Goal: Task Accomplishment & Management: Use online tool/utility

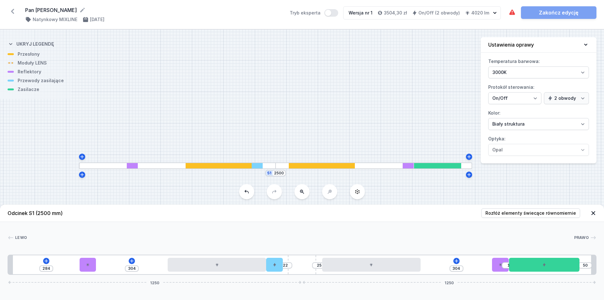
select select "true"
click at [93, 266] on div at bounding box center [88, 265] width 16 height 14
select select "1523"
select select "2"
click at [103, 247] on icon at bounding box center [103, 246] width 5 height 5
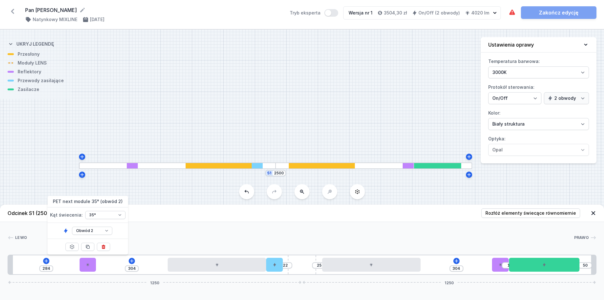
type input "658"
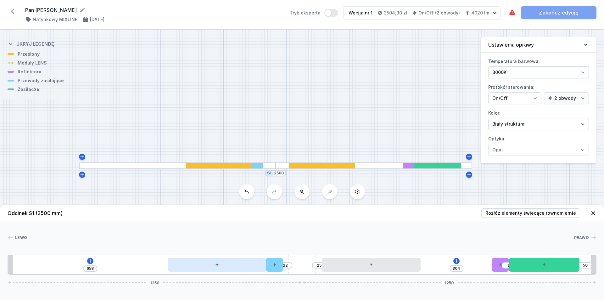
click at [202, 264] on div at bounding box center [217, 265] width 99 height 14
click at [236, 249] on button at bounding box center [232, 253] width 13 height 8
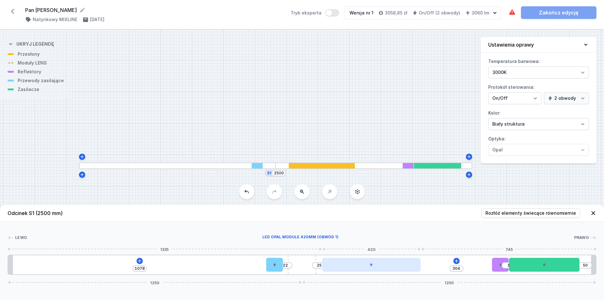
click at [358, 268] on div at bounding box center [371, 265] width 99 height 14
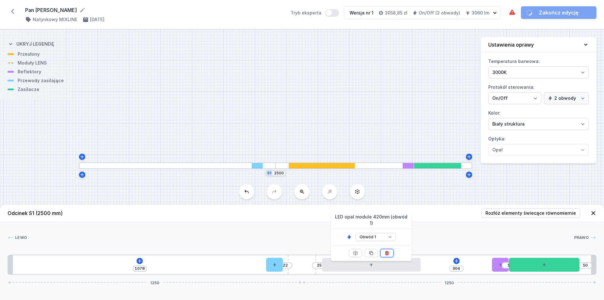
click at [387, 251] on icon at bounding box center [386, 253] width 3 height 4
type input "749"
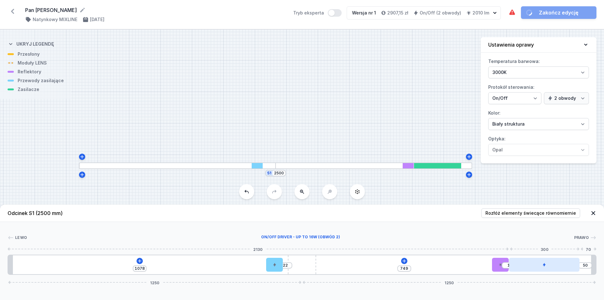
click at [528, 263] on div at bounding box center [544, 265] width 70 height 14
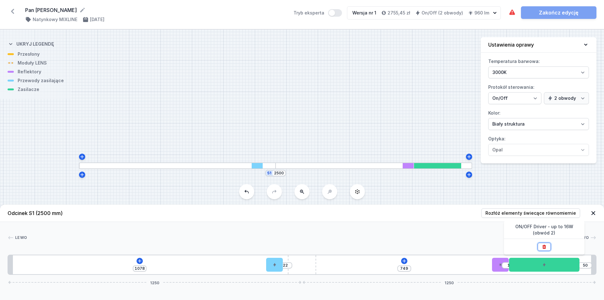
click at [542, 246] on icon at bounding box center [544, 246] width 5 height 5
type input "351"
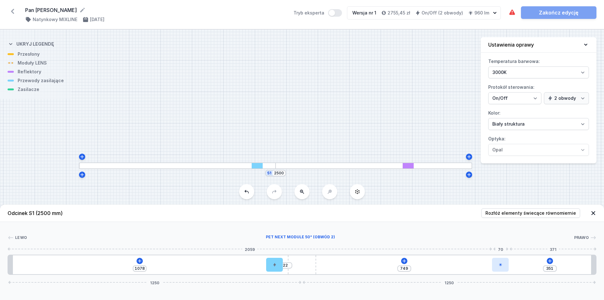
click at [499, 261] on div at bounding box center [500, 265] width 16 height 14
select select "1524"
select select "2"
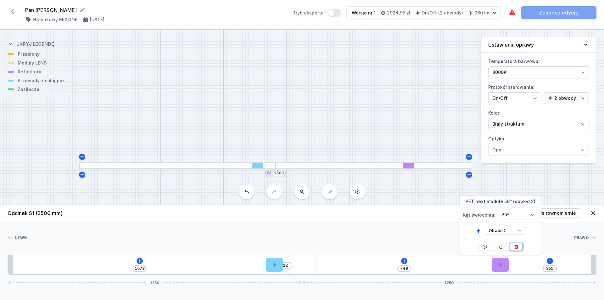
click at [511, 249] on button at bounding box center [516, 247] width 13 height 8
type input "1170"
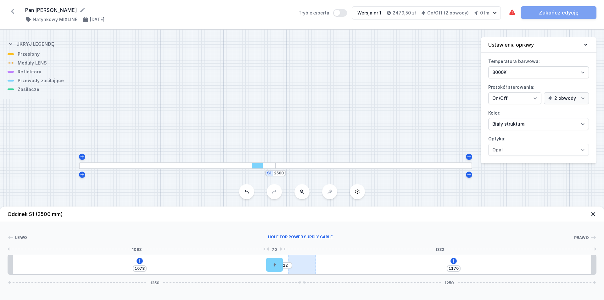
type input "10"
type input "1090"
type input "1170"
type input "1090"
type input "10"
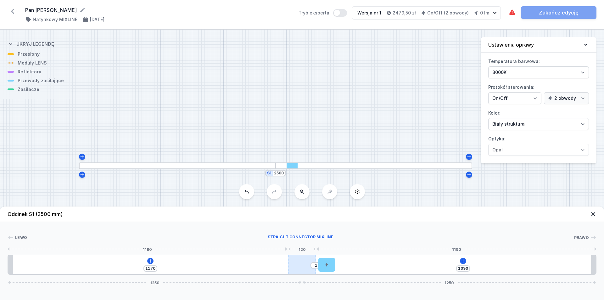
type input "10"
type input "1170"
type input "1090"
type input "10"
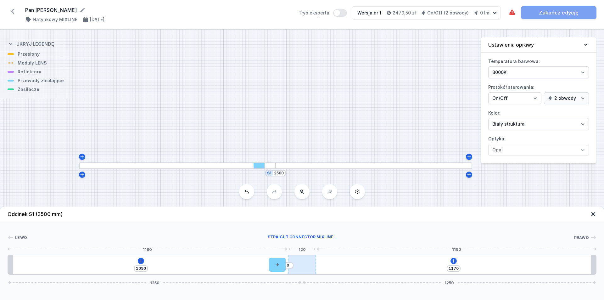
type input "1170"
type input "10"
type input "1090"
drag, startPoint x: 274, startPoint y: 267, endPoint x: 299, endPoint y: 270, distance: 25.0
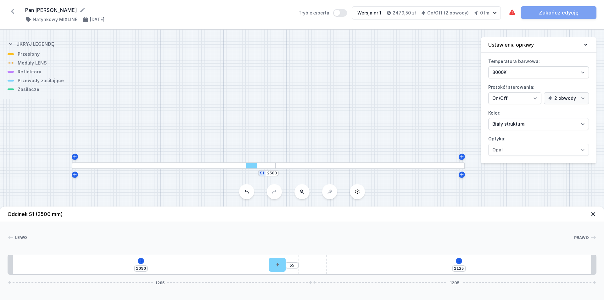
type input "1068"
type input "419"
type input "112"
type input "1026"
type input "154"
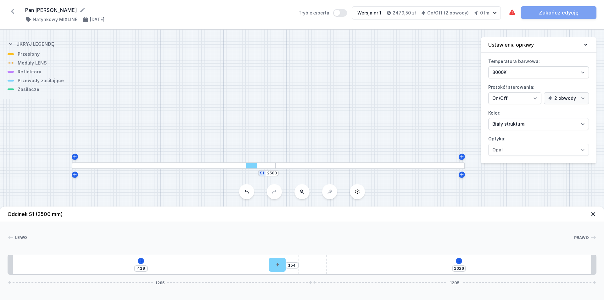
type input "990"
type input "190"
type input "974"
type input "206"
type input "969"
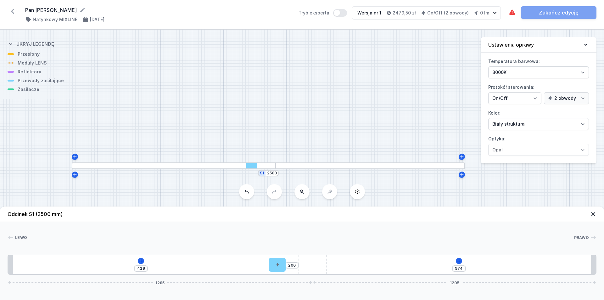
type input "211"
type input "968"
type input "212"
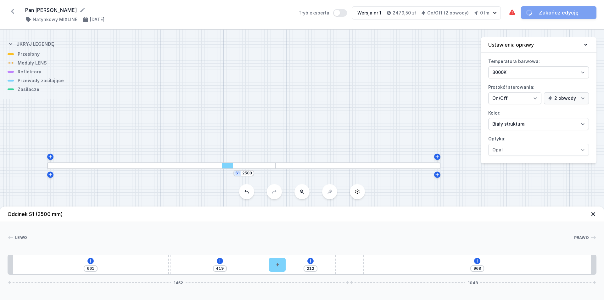
type input "966"
type input "214"
type input "943"
type input "237"
type input "916"
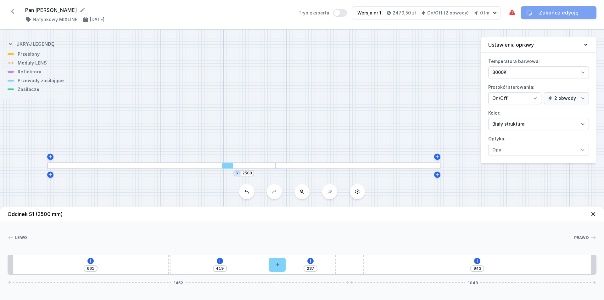
type input "264"
type input "899"
type input "281"
type input "893"
type input "287"
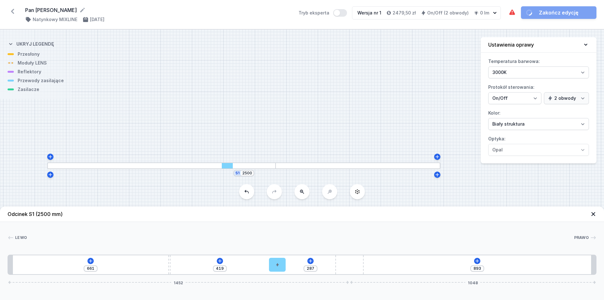
type input "889"
type input "291"
type input "888"
type input "292"
type input "886"
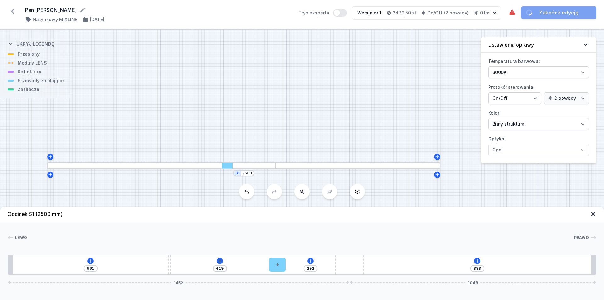
type input "294"
type input "884"
type input "296"
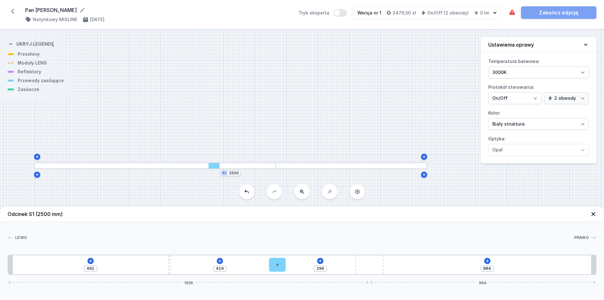
type input "878"
type input "302"
type input "872"
type input "308"
type input "863"
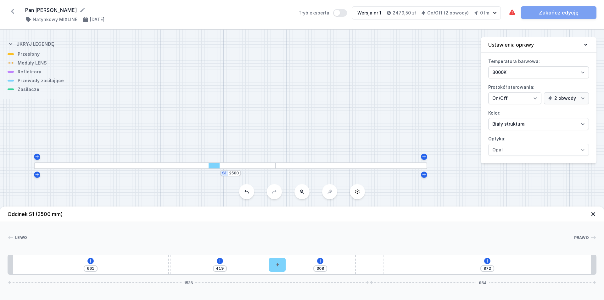
type input "317"
type input "851"
type input "329"
type input "842"
type input "338"
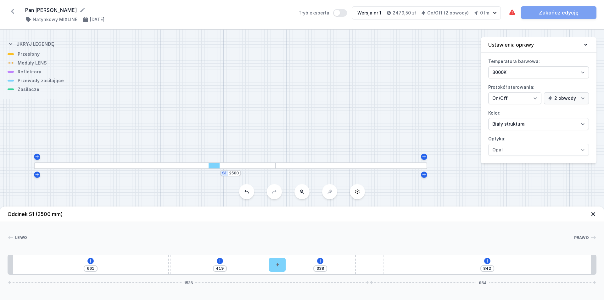
type input "835"
type input "345"
type input "827"
type input "353"
type input "821"
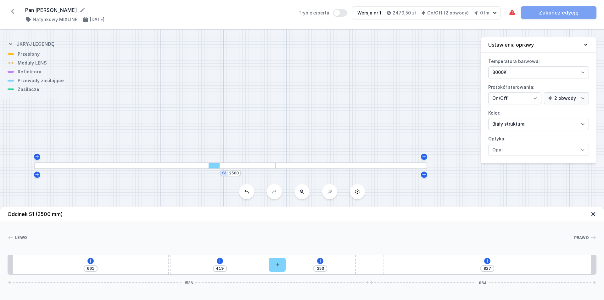
type input "359"
type input "809"
type input "371"
type input "790"
type input "390"
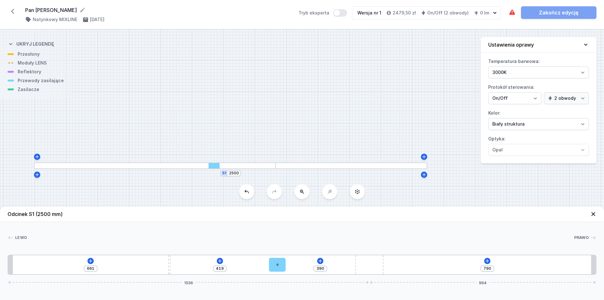
type input "772"
type input "408"
type input "761"
type input "419"
type input "751"
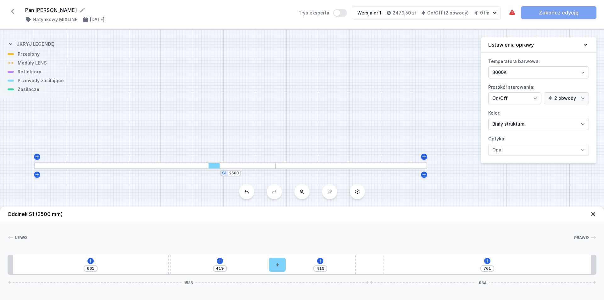
type input "429"
type input "742"
type input "438"
type input "731"
type input "449"
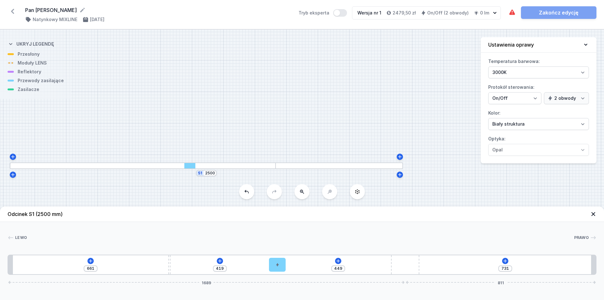
type input "721"
type input "459"
type input "719"
type input "461"
type input "718"
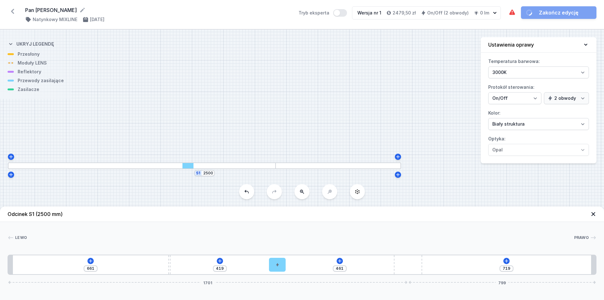
type input "462"
type input "717"
type input "463"
type input "715"
type input "465"
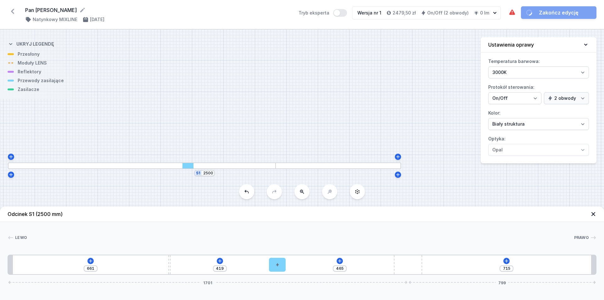
type input "711"
type input "469"
type input "706"
type input "474"
type input "697"
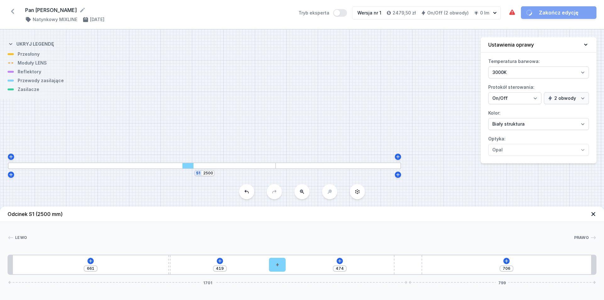
type input "483"
type input "690"
type input "490"
type input "683"
type input "497"
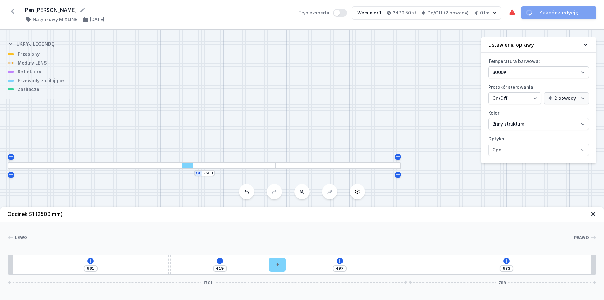
type input "676"
type input "504"
type input "660"
type input "520"
type input "643"
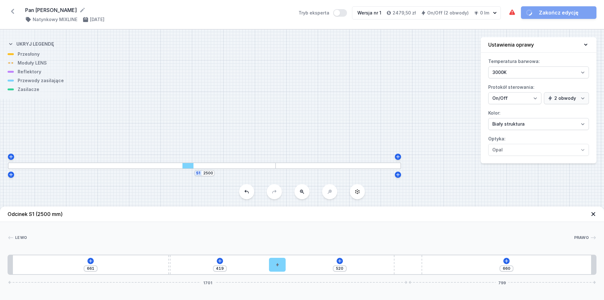
type input "537"
type input "622"
type input "558"
type input "609"
type input "571"
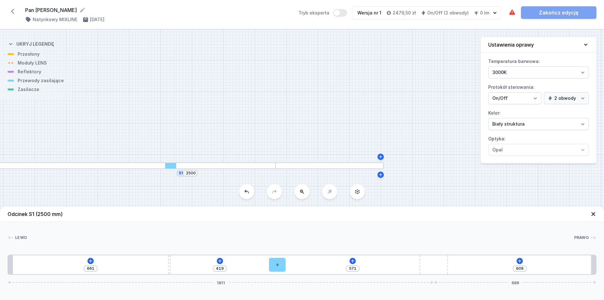
type input "598"
type input "582"
type input "591"
type input "589"
type input "584"
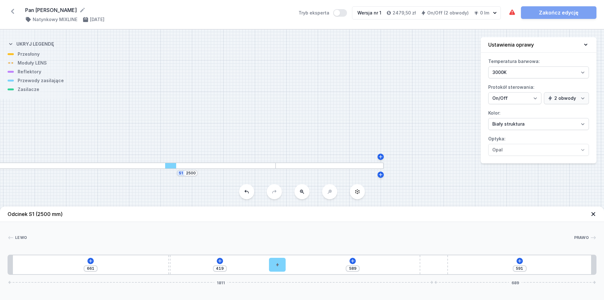
type input "596"
type input "573"
type input "607"
type input "525"
type input "655"
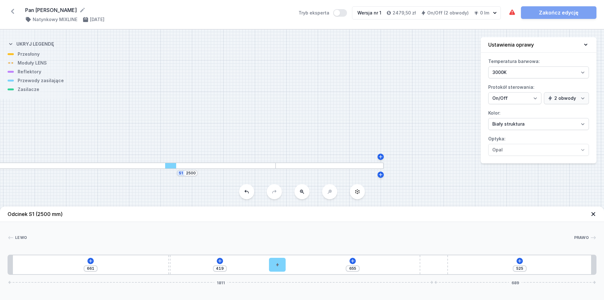
type input "514"
type input "666"
type input "491"
type input "689"
type input "464"
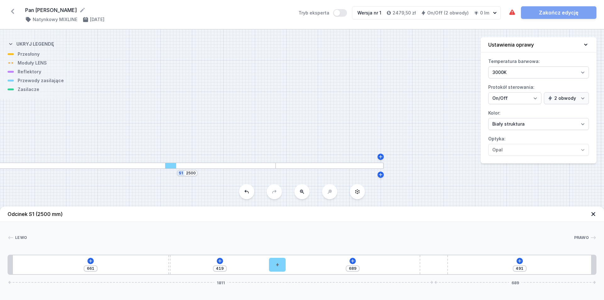
type input "716"
type input "443"
type input "737"
type input "422"
type input "758"
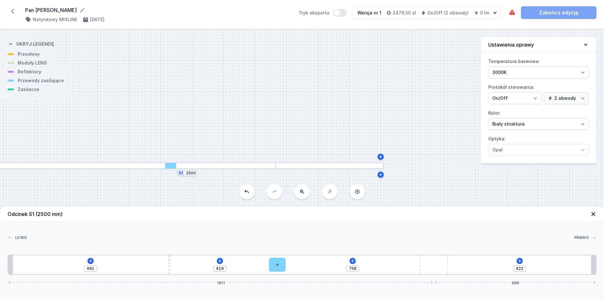
type input "412"
type input "768"
type input "401"
type input "779"
type input "393"
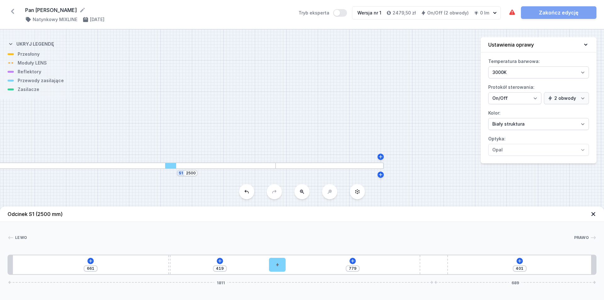
type input "787"
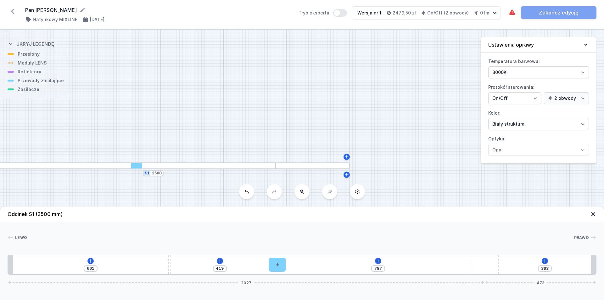
type input "382"
type input "798"
type input "366"
type input "814"
type input "353"
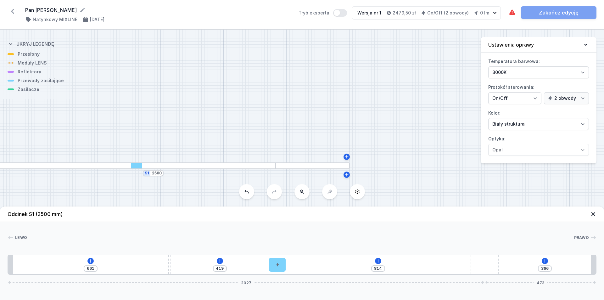
type input "827"
type input "336"
type input "844"
type input "324"
type input "856"
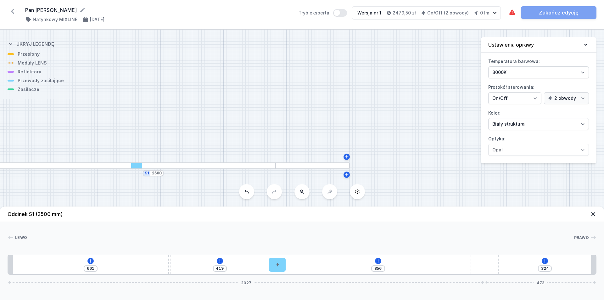
type input "307"
type input "873"
type input "294"
type input "886"
type input "283"
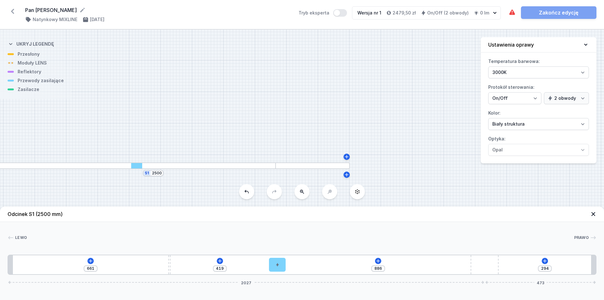
type input "897"
type input "271"
type input "909"
type input "261"
type input "919"
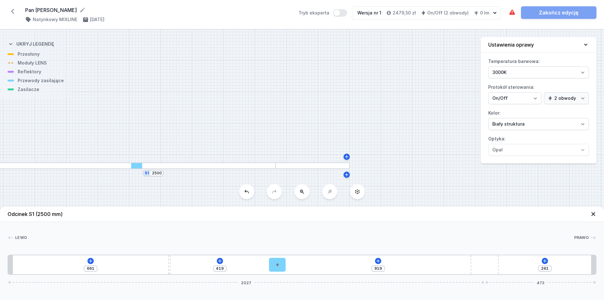
type input "252"
type input "928"
type input "244"
type input "936"
type input "237"
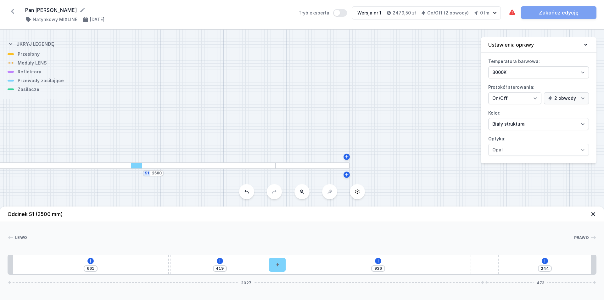
type input "943"
type input "227"
type input "953"
type input "225"
type input "955"
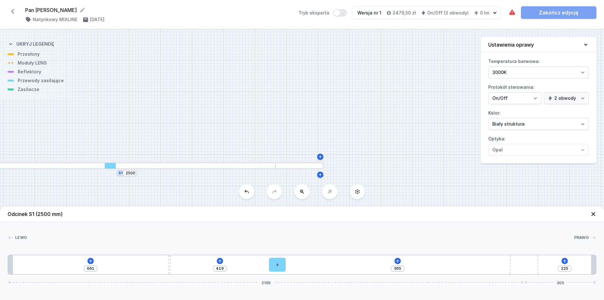
drag, startPoint x: 308, startPoint y: 267, endPoint x: 604, endPoint y: 270, distance: 295.4
click at [604, 270] on div "Lewo Prawo 1 2 3 4 1 661 419 955 225 2195 305 681 10 419 70 1320 20 2115 120 22…" at bounding box center [302, 248] width 604 height 53
click at [541, 262] on div "661 419 955 225 2195 305" at bounding box center [302, 264] width 589 height 20
click at [526, 262] on div at bounding box center [524, 264] width 28 height 19
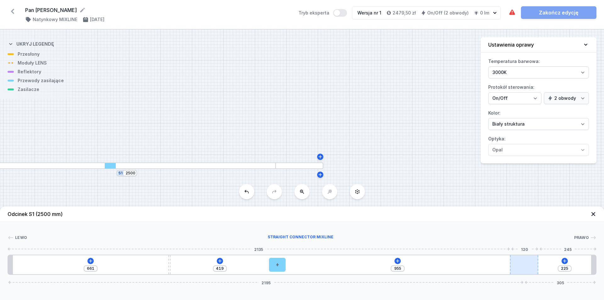
type input "325"
type input "855"
type input "329"
type input "851"
type input "359"
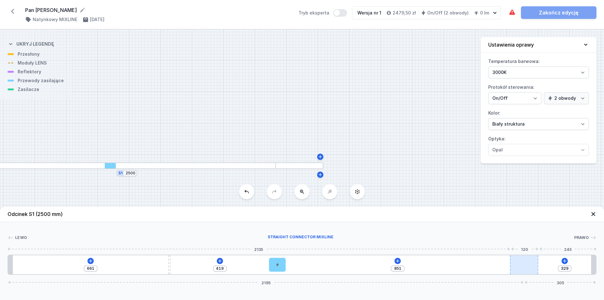
type input "821"
type input "425"
type input "755"
type input "525"
type input "655"
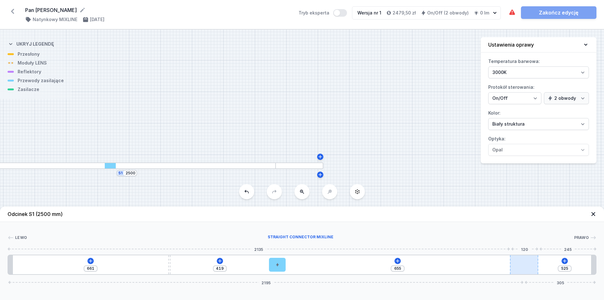
type input "585"
type input "595"
type input "646"
type input "534"
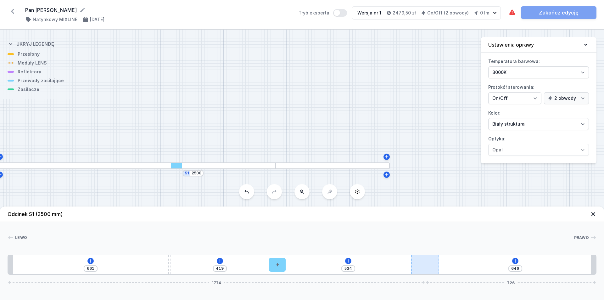
type input "728"
type input "452"
type input "786"
type input "394"
type input "824"
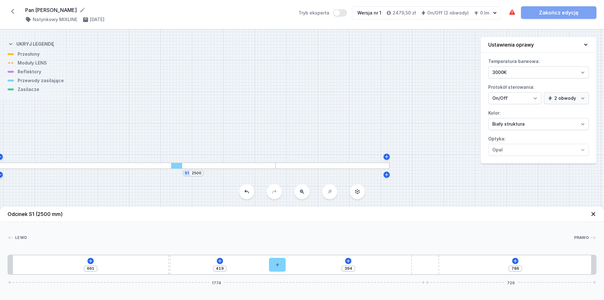
type input "356"
type input "881"
type input "299"
type input "889"
type input "291"
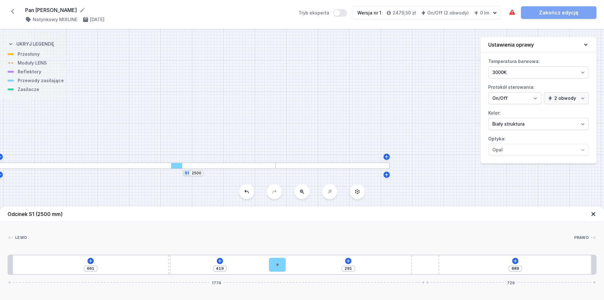
type input "928"
type input "252"
type input "948"
type input "232"
type input "973"
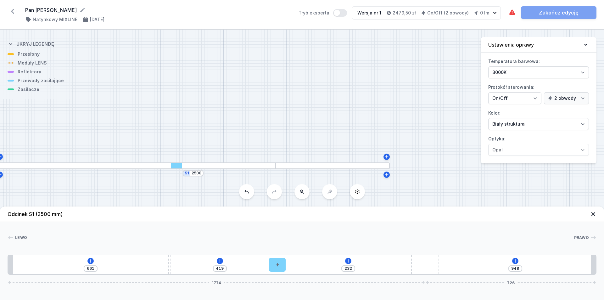
type input "207"
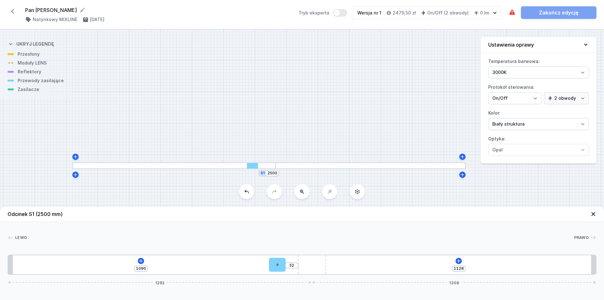
drag, startPoint x: 526, startPoint y: 262, endPoint x: 334, endPoint y: 267, distance: 192.6
click at [334, 267] on div "1090 52 1128 1292 1208" at bounding box center [302, 264] width 589 height 20
click at [303, 264] on div at bounding box center [312, 264] width 28 height 19
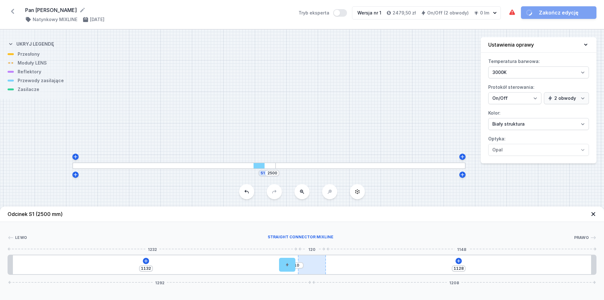
drag, startPoint x: 277, startPoint y: 265, endPoint x: 305, endPoint y: 266, distance: 28.0
click at [305, 266] on div "1132 10 1128 1292 1208" at bounding box center [302, 264] width 589 height 20
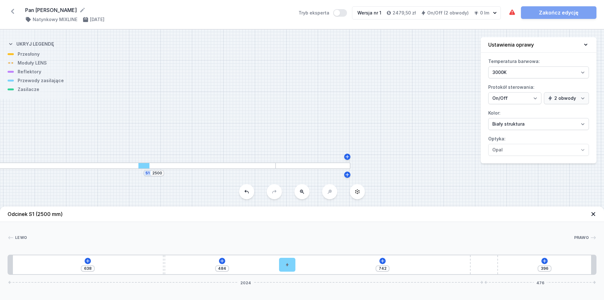
drag, startPoint x: 314, startPoint y: 267, endPoint x: 509, endPoint y: 266, distance: 195.0
click at [509, 266] on div "638 484 742 396 2024 476" at bounding box center [302, 264] width 589 height 20
drag, startPoint x: 158, startPoint y: 122, endPoint x: 276, endPoint y: 122, distance: 118.0
click at [276, 122] on div "S1 2500" at bounding box center [302, 165] width 604 height 270
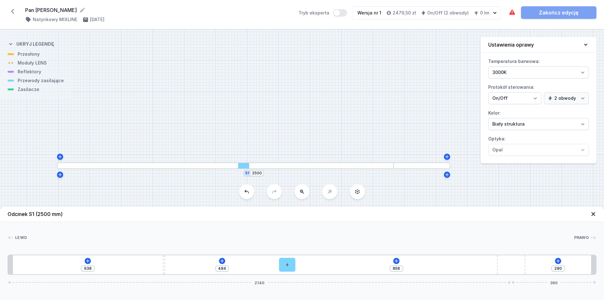
drag, startPoint x: 484, startPoint y: 267, endPoint x: 535, endPoint y: 266, distance: 50.7
click at [535, 266] on div "638 484 858 280 2140 360" at bounding box center [302, 264] width 589 height 20
drag, startPoint x: 288, startPoint y: 264, endPoint x: 305, endPoint y: 264, distance: 16.4
click at [305, 264] on div at bounding box center [303, 265] width 16 height 14
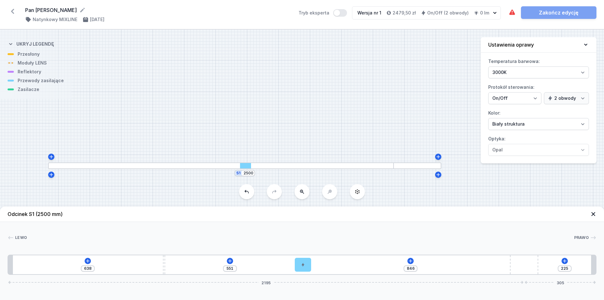
drag, startPoint x: 517, startPoint y: 266, endPoint x: 596, endPoint y: 265, distance: 78.6
click at [596, 265] on div "638 551 846 225 2195 305" at bounding box center [302, 264] width 589 height 20
click at [164, 267] on div at bounding box center [164, 264] width 2 height 19
click at [88, 260] on icon at bounding box center [87, 260] width 3 height 3
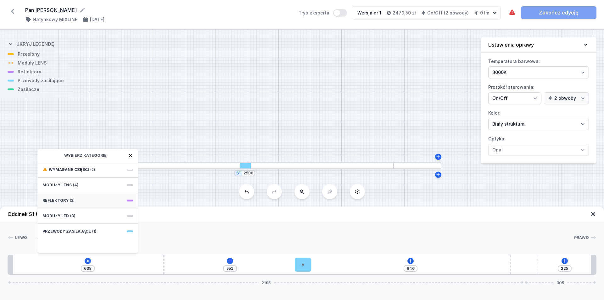
click at [70, 199] on span "(3)" at bounding box center [72, 200] width 5 height 5
click at [70, 193] on div "PET next module 35° Obwód 1" at bounding box center [87, 192] width 101 height 20
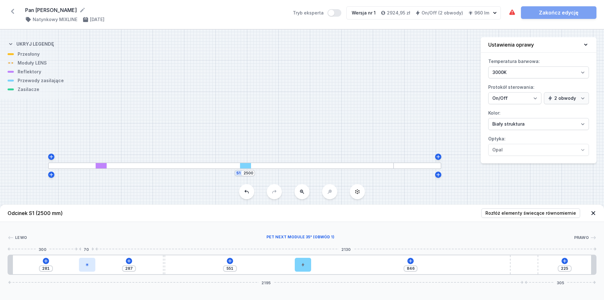
drag, startPoint x: 23, startPoint y: 265, endPoint x: 86, endPoint y: 264, distance: 62.6
click at [86, 264] on icon at bounding box center [87, 265] width 4 height 4
click at [564, 260] on icon at bounding box center [564, 260] width 5 height 5
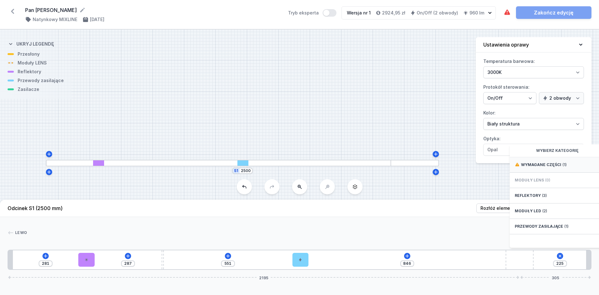
click at [534, 167] on span "Wymagane części" at bounding box center [541, 164] width 40 height 5
click at [160, 214] on header "Odcinek S1 (2500 mm) Rozłóż elementy świecące równomiernie" at bounding box center [299, 208] width 599 height 17
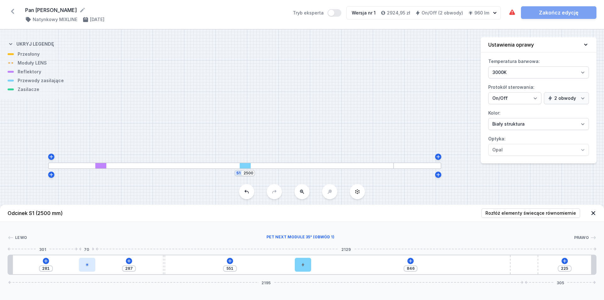
click at [90, 262] on div at bounding box center [87, 265] width 16 height 14
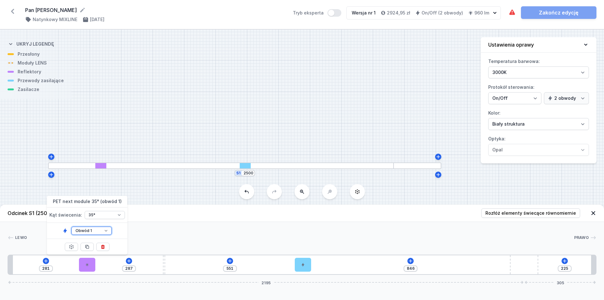
click at [97, 232] on select "Obwód 1 Obwód 2" at bounding box center [91, 230] width 40 height 8
click at [71, 226] on select "Obwód 1 Obwód 2" at bounding box center [91, 230] width 40 height 8
click at [159, 230] on div "Lewo Prawo 1 2 2 3 4 5 1 281 287 551 846 225 2195 305 301 70 287 10 551 70 1211…" at bounding box center [302, 248] width 604 height 53
click at [564, 259] on icon at bounding box center [564, 260] width 5 height 5
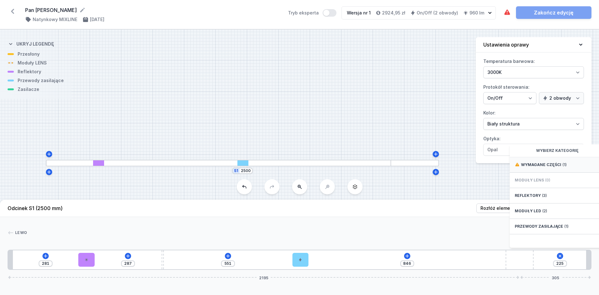
click at [543, 172] on div "Wymagane części (1)" at bounding box center [560, 164] width 101 height 15
drag, startPoint x: 544, startPoint y: 176, endPoint x: 429, endPoint y: 244, distance: 133.6
click at [429, 245] on div "Lewo Prawo 1 2 2 3 4 5 1 281 287 551 846 225 Wymagane części ON/OFF Driver - up…" at bounding box center [299, 243] width 599 height 53
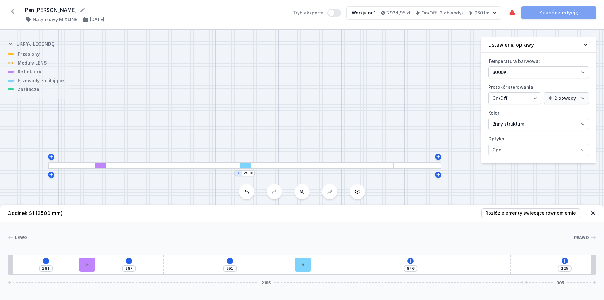
drag, startPoint x: 433, startPoint y: 235, endPoint x: 462, endPoint y: 241, distance: 29.2
click at [433, 235] on div at bounding box center [300, 237] width 547 height 6
click at [565, 261] on icon at bounding box center [564, 260] width 3 height 3
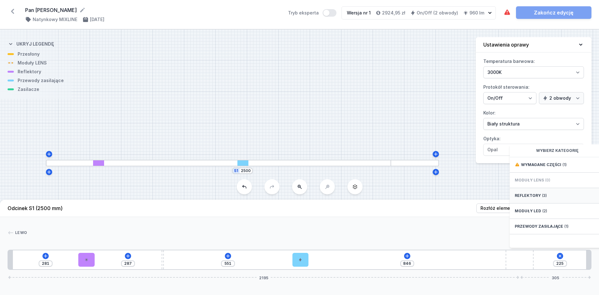
click at [541, 203] on div "Reflektory (3)" at bounding box center [560, 195] width 101 height 15
click at [542, 188] on span "PET next module 35°" at bounding box center [560, 185] width 91 height 6
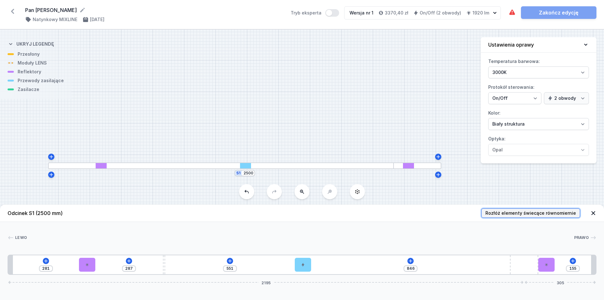
click at [521, 211] on span "Rozłóż elementy świecące równomiernie" at bounding box center [530, 213] width 91 height 6
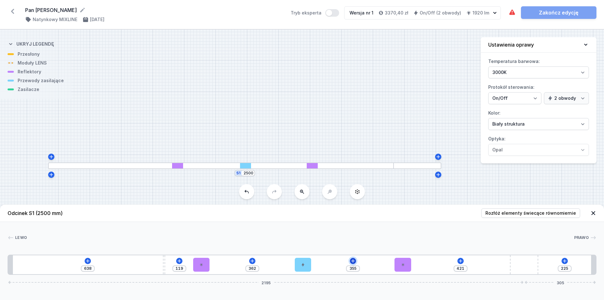
click at [352, 262] on icon at bounding box center [352, 260] width 5 height 5
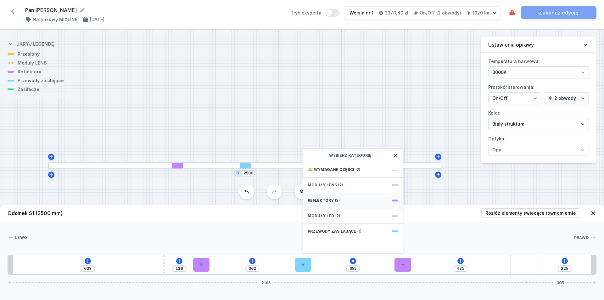
click at [330, 202] on span "Reflektory" at bounding box center [321, 200] width 26 height 5
click at [399, 154] on div "Reflektory" at bounding box center [353, 155] width 101 height 13
click at [396, 154] on icon at bounding box center [395, 155] width 5 height 5
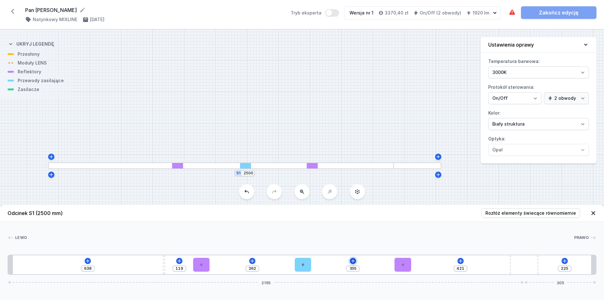
click at [355, 260] on icon at bounding box center [352, 260] width 5 height 5
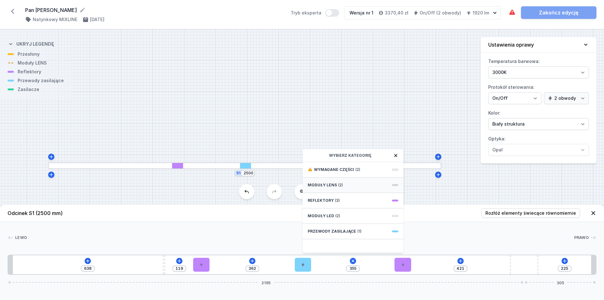
click at [351, 182] on div "Moduły LENS (2)" at bounding box center [353, 184] width 101 height 15
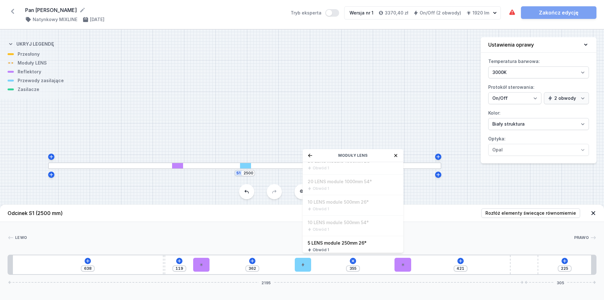
scroll to position [73, 0]
click at [396, 154] on icon at bounding box center [395, 155] width 5 height 5
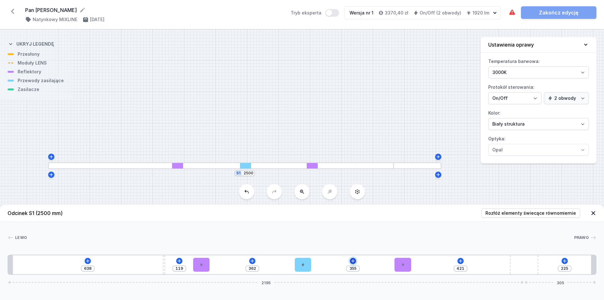
click at [353, 261] on icon at bounding box center [352, 260] width 3 height 3
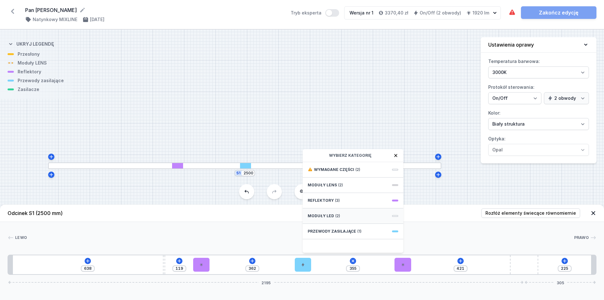
click at [343, 213] on div "Moduły LED (2)" at bounding box center [353, 215] width 101 height 15
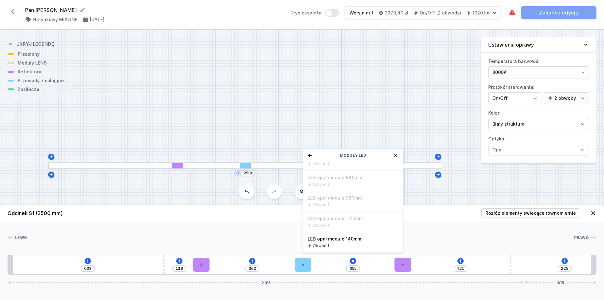
scroll to position [63, 0]
click at [442, 219] on header "Odcinek S1 (2500 mm) Rozłóż elementy świecące równomiernie" at bounding box center [302, 212] width 604 height 17
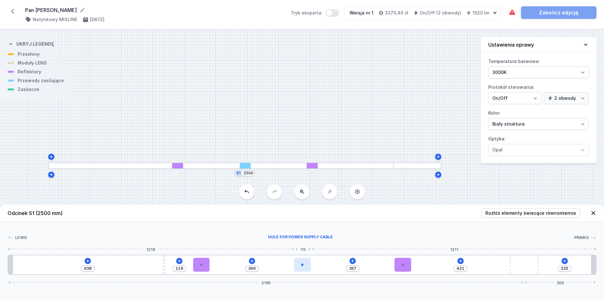
click at [303, 266] on icon at bounding box center [302, 265] width 4 height 4
drag, startPoint x: 303, startPoint y: 266, endPoint x: 383, endPoint y: 265, distance: 79.6
click at [383, 265] on div at bounding box center [386, 265] width 16 height 14
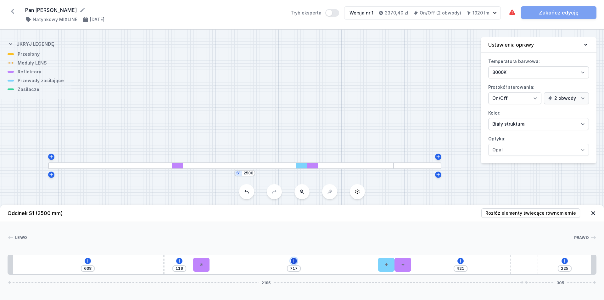
click at [292, 260] on icon at bounding box center [293, 260] width 5 height 5
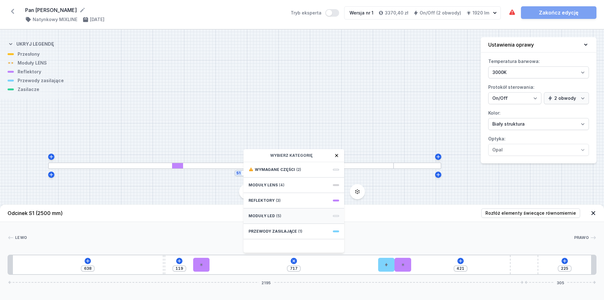
drag, startPoint x: 289, startPoint y: 186, endPoint x: 285, endPoint y: 216, distance: 31.1
click at [285, 216] on div "Wymagane części (2) Moduły LENS (4) Reflektory (3) Moduły LED (5) Przewody zasi…" at bounding box center [293, 207] width 101 height 91
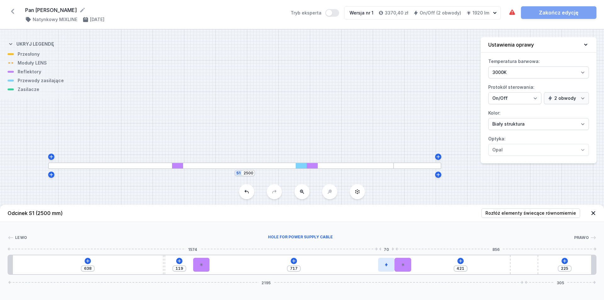
click at [385, 269] on div at bounding box center [386, 265] width 16 height 14
click at [384, 247] on icon at bounding box center [386, 246] width 5 height 5
click at [302, 259] on icon at bounding box center [301, 260] width 3 height 3
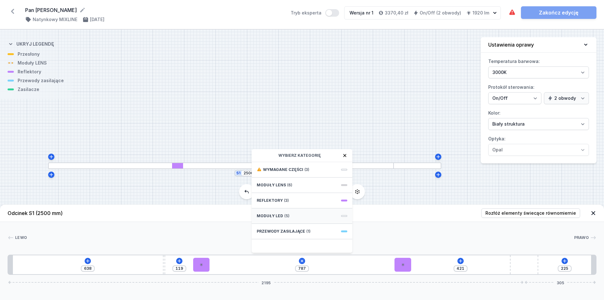
click at [281, 217] on span "Moduły LED" at bounding box center [270, 215] width 26 height 5
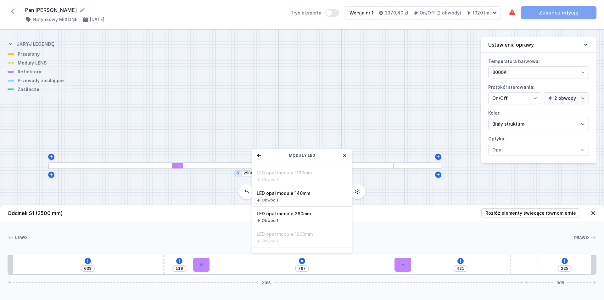
scroll to position [0, 0]
click at [315, 210] on span "LED opal module 700mm" at bounding box center [302, 210] width 91 height 6
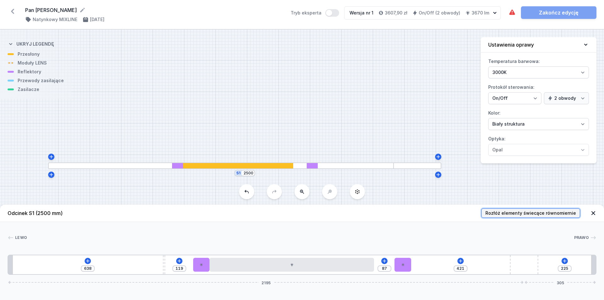
click at [505, 214] on span "Rozłóż elementy świecące równomiernie" at bounding box center [530, 213] width 91 height 6
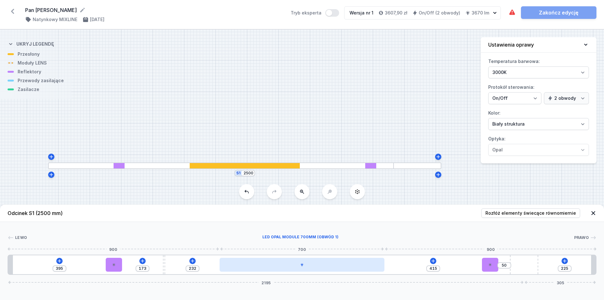
click at [318, 268] on div at bounding box center [302, 265] width 165 height 14
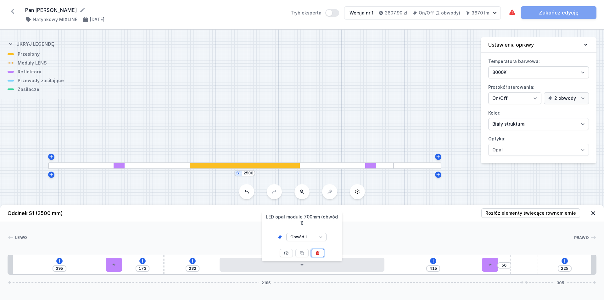
click at [316, 249] on button at bounding box center [317, 253] width 13 height 8
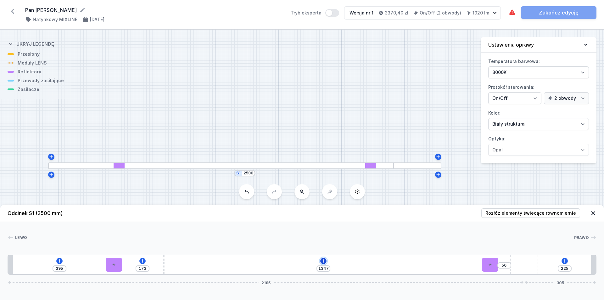
click at [323, 260] on icon at bounding box center [323, 260] width 5 height 5
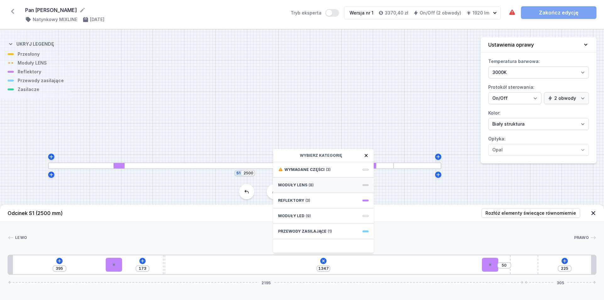
click at [313, 187] on div "Moduły LENS (8)" at bounding box center [323, 184] width 101 height 15
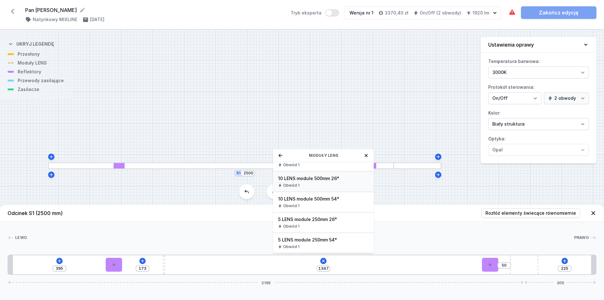
scroll to position [63, 0]
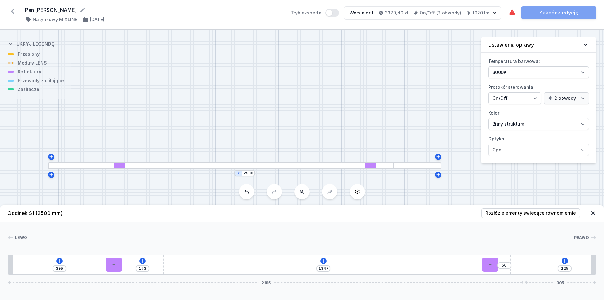
click at [321, 256] on div "395 173 1347 50 225 2195 305" at bounding box center [302, 264] width 589 height 20
click at [321, 260] on icon at bounding box center [323, 260] width 5 height 5
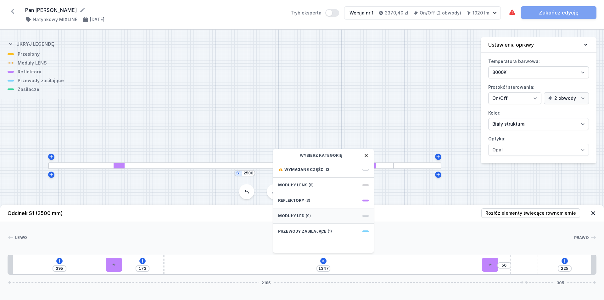
click at [319, 218] on div "Moduły LED (9)" at bounding box center [323, 215] width 101 height 15
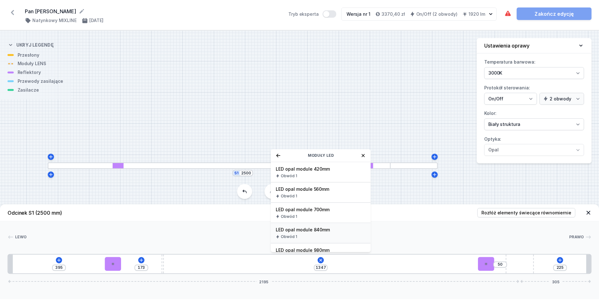
scroll to position [31, 0]
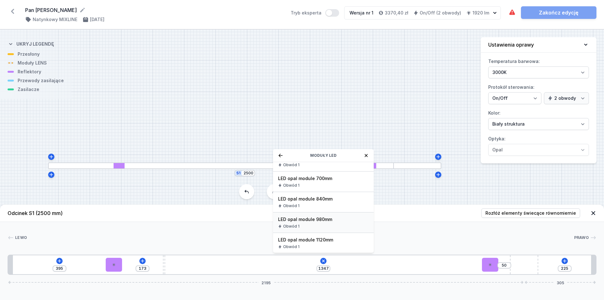
click at [327, 219] on span "LED opal module 980mm" at bounding box center [323, 219] width 91 height 6
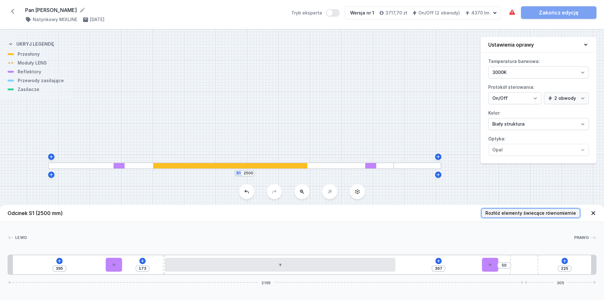
click at [523, 214] on span "Rozłóż elementy świecące równomiernie" at bounding box center [530, 213] width 91 height 6
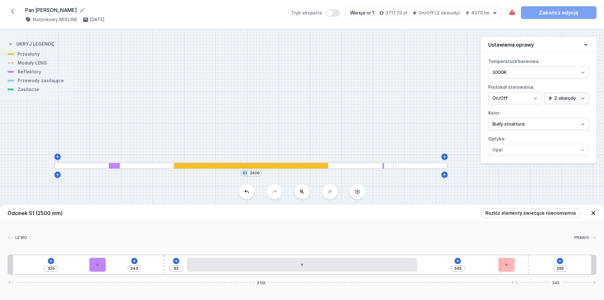
drag, startPoint x: 530, startPoint y: 268, endPoint x: 538, endPoint y: 269, distance: 7.6
click at [539, 269] on div "325 243 92 345 265 2155 345" at bounding box center [302, 264] width 589 height 20
drag, startPoint x: 527, startPoint y: 264, endPoint x: 535, endPoint y: 264, distance: 7.9
click at [537, 264] on div "325 243 92 345 265 2155 345" at bounding box center [302, 264] width 589 height 20
drag, startPoint x: 524, startPoint y: 265, endPoint x: 492, endPoint y: 266, distance: 31.8
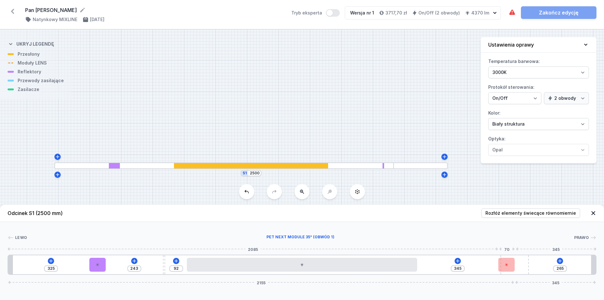
click at [492, 266] on div "325 243 92 345 265 2155 345" at bounding box center [302, 264] width 589 height 20
drag, startPoint x: 523, startPoint y: 272, endPoint x: 541, endPoint y: 272, distance: 17.9
click at [541, 272] on div "325 243 92 345 265 2155 345" at bounding box center [302, 264] width 589 height 20
click at [523, 261] on div at bounding box center [514, 264] width 28 height 19
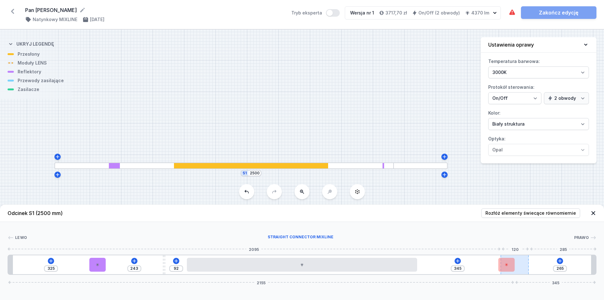
click at [523, 261] on div at bounding box center [514, 264] width 28 height 19
drag, startPoint x: 523, startPoint y: 261, endPoint x: 519, endPoint y: 261, distance: 4.1
click at [541, 262] on div "325 243 92 345 265 2155 345" at bounding box center [302, 264] width 589 height 20
drag, startPoint x: 517, startPoint y: 261, endPoint x: 495, endPoint y: 260, distance: 21.4
click at [495, 260] on div "325 243 92 345 265 2155 345" at bounding box center [302, 264] width 589 height 20
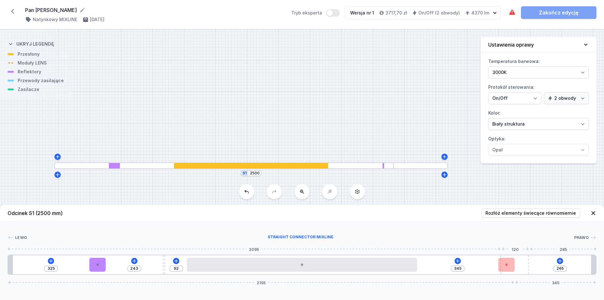
drag, startPoint x: 515, startPoint y: 256, endPoint x: 497, endPoint y: 256, distance: 17.9
click at [497, 256] on div "325 243 92 345 265 2155 345" at bounding box center [302, 264] width 589 height 20
drag, startPoint x: 510, startPoint y: 266, endPoint x: 498, endPoint y: 266, distance: 11.3
click at [498, 266] on div at bounding box center [492, 265] width 16 height 14
click at [561, 261] on icon at bounding box center [559, 260] width 5 height 5
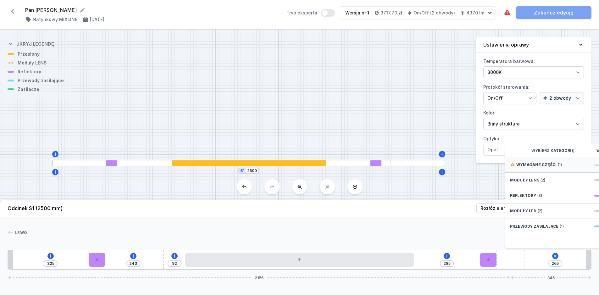
click at [535, 173] on div "Wymagane części (1)" at bounding box center [555, 164] width 101 height 15
click at [535, 171] on div "Hole for power supply cable" at bounding box center [555, 164] width 101 height 14
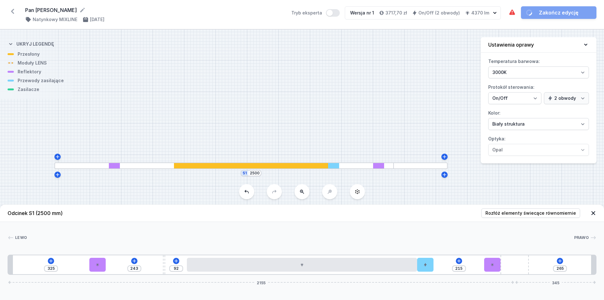
drag, startPoint x: 539, startPoint y: 268, endPoint x: 425, endPoint y: 271, distance: 114.2
click at [425, 271] on div "325 243 92 215 265 2155 345" at bounding box center [302, 264] width 589 height 20
click at [458, 261] on icon at bounding box center [458, 260] width 3 height 3
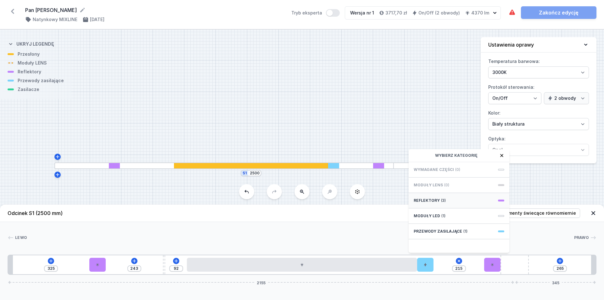
click at [426, 204] on div "Reflektory (3)" at bounding box center [459, 200] width 101 height 15
click at [344, 229] on div "Lewo Prawo 1 2 2 3 4 1 5 2 1 6 1 325 243 92 215 Reflektory PET next module 18° …" at bounding box center [302, 248] width 604 height 53
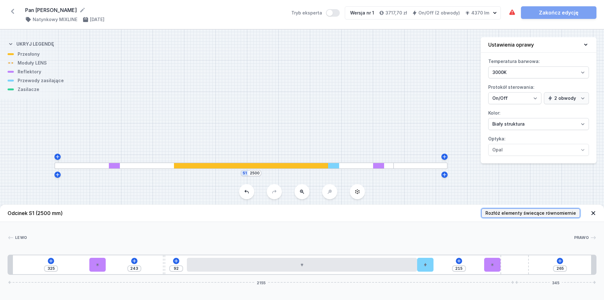
click at [533, 209] on button "Rozłóż elementy świecące równomiernie" at bounding box center [530, 212] width 99 height 9
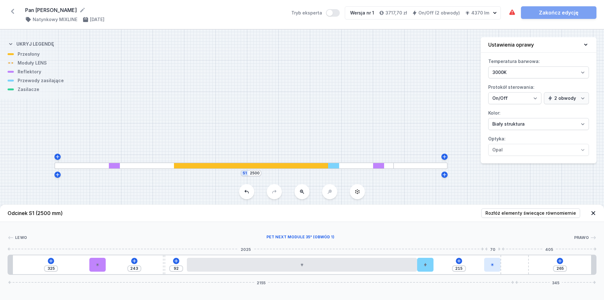
drag, startPoint x: 507, startPoint y: 265, endPoint x: 492, endPoint y: 266, distance: 15.1
click at [492, 266] on icon at bounding box center [492, 265] width 4 height 4
click at [437, 235] on div at bounding box center [300, 237] width 547 height 6
click at [52, 263] on icon at bounding box center [50, 260] width 5 height 5
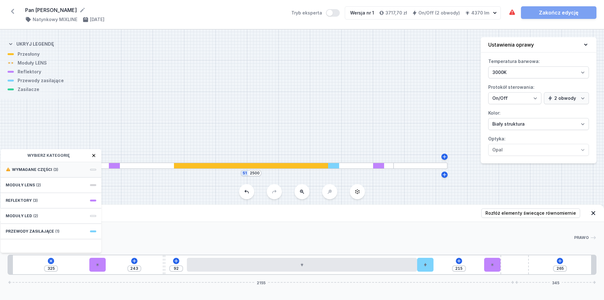
click at [44, 171] on span "Wymagane części" at bounding box center [32, 169] width 40 height 5
click at [65, 171] on span "ON/OFF Driver - up to 32W" at bounding box center [51, 169] width 91 height 6
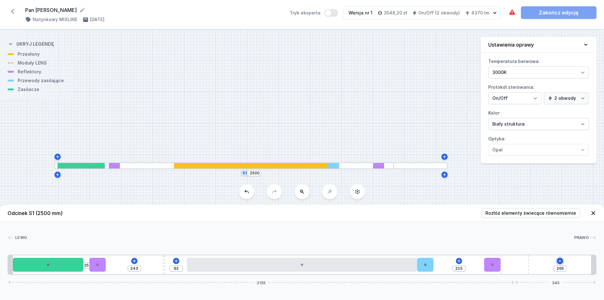
click at [560, 261] on icon at bounding box center [559, 260] width 5 height 5
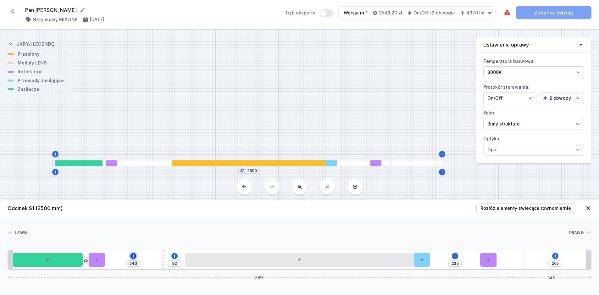
click at [135, 259] on icon at bounding box center [133, 256] width 5 height 5
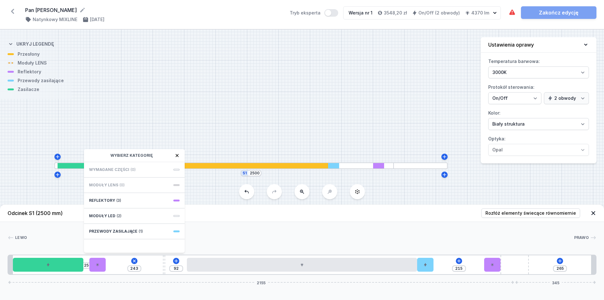
click at [54, 226] on div "Lewo Prawo 1 2 1 3 2 4 5 1 6 3 1 7 1 25 243 Wybierz kategorię Wymagane części (…" at bounding box center [302, 248] width 604 height 53
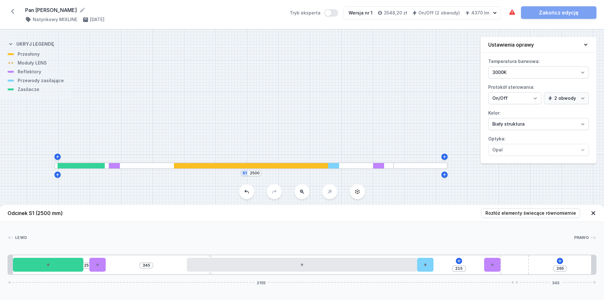
drag, startPoint x: 163, startPoint y: 266, endPoint x: 176, endPoint y: 266, distance: 12.9
click at [176, 266] on div "25 345 215 265 2155 345" at bounding box center [302, 264] width 589 height 20
drag, startPoint x: 211, startPoint y: 273, endPoint x: 177, endPoint y: 272, distance: 34.0
click at [177, 272] on div "25 345 215 265 2155 345" at bounding box center [302, 264] width 589 height 20
click at [146, 266] on input "345" at bounding box center [146, 265] width 10 height 5
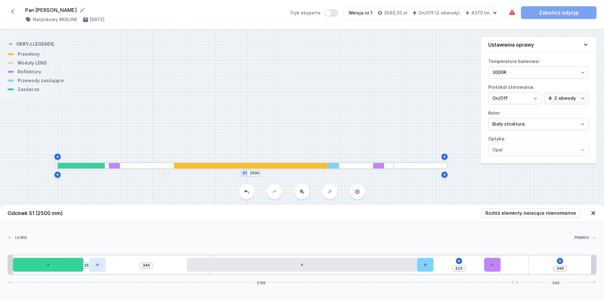
click at [104, 265] on div at bounding box center [97, 265] width 16 height 14
click at [177, 230] on div "Lewo Prawo 1 2 1 3 2 4 5 1 6 3 1 7 1 25 345 215 265 2155 345 20 300 25 70 440 1…" at bounding box center [302, 248] width 604 height 53
click at [173, 267] on div "25 345 215 265 2155 345" at bounding box center [302, 264] width 589 height 20
click at [211, 257] on div at bounding box center [210, 264] width 2 height 19
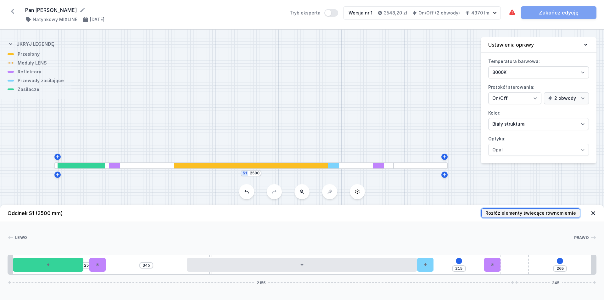
click at [503, 210] on span "Rozłóż elementy świecące równomiernie" at bounding box center [530, 213] width 91 height 6
drag, startPoint x: 211, startPoint y: 255, endPoint x: 175, endPoint y: 257, distance: 35.6
click at [175, 257] on div "25 345 275 265 2155 345" at bounding box center [302, 264] width 589 height 20
click at [338, 15] on button "Tryb eksperta" at bounding box center [331, 13] width 14 height 8
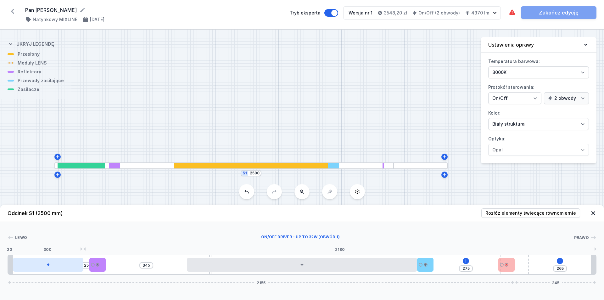
drag, startPoint x: 210, startPoint y: 256, endPoint x: 51, endPoint y: 269, distance: 159.4
click at [51, 269] on div "25 345 275 265 2155 345" at bounding box center [302, 264] width 589 height 20
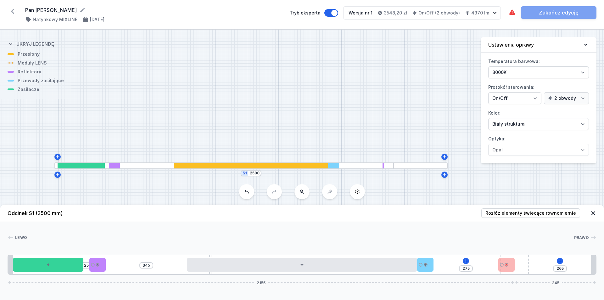
click at [231, 248] on div at bounding box center [302, 249] width 589 height 4
click at [558, 19] on div "Pan [PERSON_NAME] ( 11830 /v 1 ) Natynkowy MIXLINE [DATE] Tryb eksperta Wersja …" at bounding box center [302, 14] width 604 height 29
click at [514, 10] on icon at bounding box center [512, 13] width 8 height 8
drag, startPoint x: 507, startPoint y: 266, endPoint x: 496, endPoint y: 266, distance: 11.3
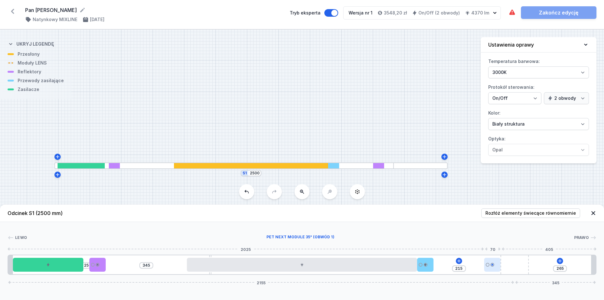
click at [496, 266] on div at bounding box center [492, 265] width 16 height 14
click at [544, 8] on div "Wymagane części nie zostały dodane. Zakończ edycję" at bounding box center [552, 12] width 88 height 13
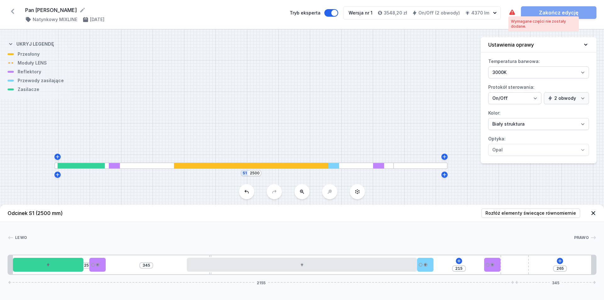
click at [510, 13] on icon at bounding box center [512, 11] width 6 height 5
click at [189, 229] on div "Lewo Prawo 1 2 1 3 2 4 5 1 6 3 1 7 1 25 345 215 265 2155 345 20 300 25 70 440 1…" at bounding box center [302, 248] width 604 height 53
click at [335, 13] on button "Tryb eksperta" at bounding box center [331, 13] width 14 height 8
click at [559, 261] on icon at bounding box center [559, 260] width 3 height 3
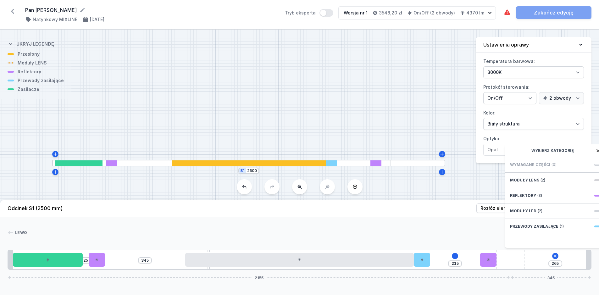
click at [541, 167] on span "Wymagane części" at bounding box center [530, 164] width 40 height 5
click at [542, 229] on span "Przewody zasilające" at bounding box center [534, 226] width 48 height 5
click at [405, 236] on div at bounding box center [298, 233] width 542 height 6
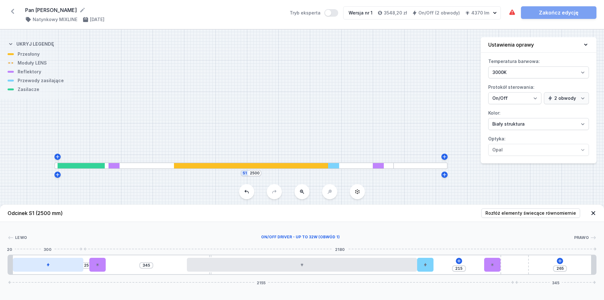
click at [76, 266] on div at bounding box center [48, 265] width 70 height 14
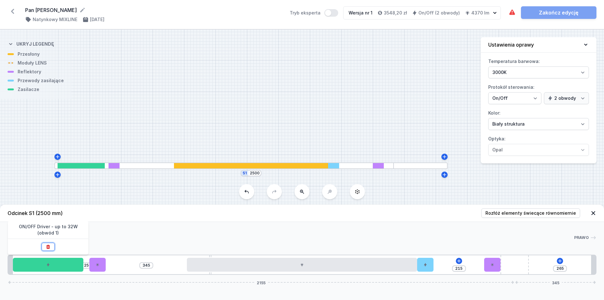
click at [52, 245] on button at bounding box center [48, 247] width 13 height 8
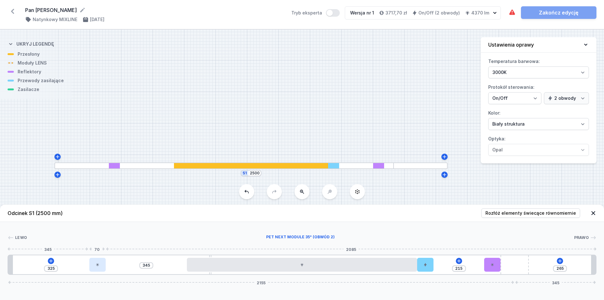
click at [101, 264] on div at bounding box center [97, 265] width 16 height 14
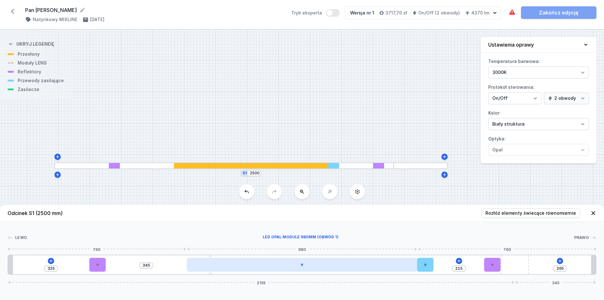
click at [283, 264] on div at bounding box center [302, 265] width 230 height 14
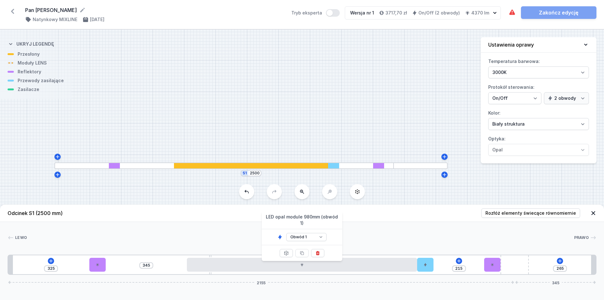
click at [74, 246] on div "Lewo Prawo 1 2 2 3 4 1 5 2 1 6 1 325 345 215 265 2155 345 345 70 440 10 980 70 …" at bounding box center [302, 248] width 604 height 53
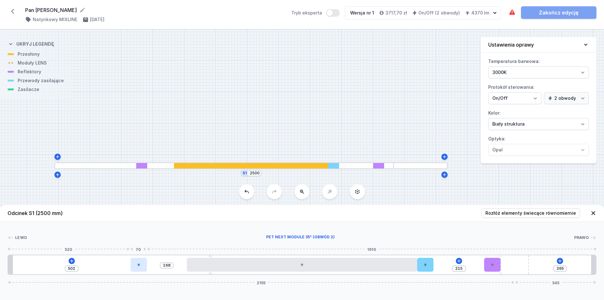
drag, startPoint x: 97, startPoint y: 264, endPoint x: 136, endPoint y: 266, distance: 39.0
click at [136, 266] on div at bounding box center [139, 265] width 16 height 14
drag, startPoint x: 142, startPoint y: 266, endPoint x: 81, endPoint y: 269, distance: 61.1
click at [81, 269] on div at bounding box center [82, 265] width 16 height 14
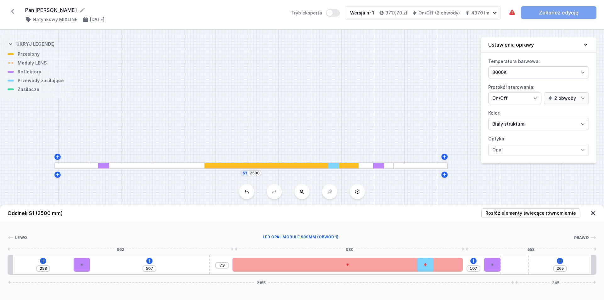
drag, startPoint x: 219, startPoint y: 267, endPoint x: 259, endPoint y: 266, distance: 39.6
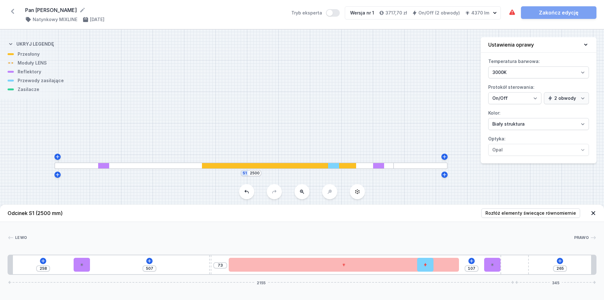
drag, startPoint x: 210, startPoint y: 267, endPoint x: 0, endPoint y: 264, distance: 209.5
click at [0, 264] on div "Lewo Prawo 1 2 2 3 4 5 1 2 1 6 1 258 507 73 107 265 2155 345 278 70 507 10 875 …" at bounding box center [302, 248] width 604 height 53
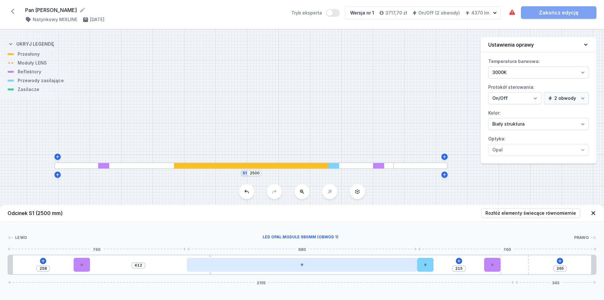
drag, startPoint x: 317, startPoint y: 266, endPoint x: 270, endPoint y: 267, distance: 47.5
click at [270, 267] on div at bounding box center [302, 265] width 230 height 14
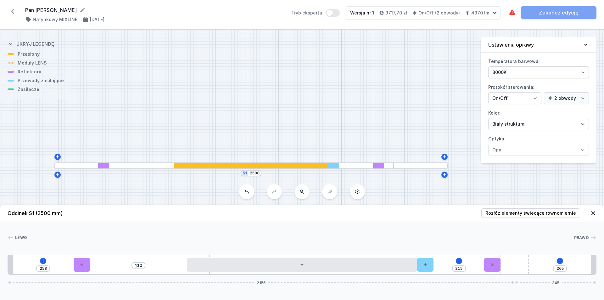
click at [181, 227] on div "Lewo Prawo 1 2 2 3 4 1 5 2 1 6 1 258 412 215 265 2155 345 278 70 507 10 980 70 …" at bounding box center [302, 248] width 604 height 53
drag, startPoint x: 517, startPoint y: 261, endPoint x: 587, endPoint y: 267, distance: 70.1
click at [587, 267] on div "258 412 215 40 225 2195 305" at bounding box center [302, 264] width 589 height 20
drag, startPoint x: 210, startPoint y: 256, endPoint x: 0, endPoint y: 271, distance: 210.3
click at [0, 271] on div "Lewo Prawo 1 2 2 3 4 1 5 2 1 6 1 258 412 215 40 225 2195 305 278 70 547 10 980 …" at bounding box center [302, 248] width 604 height 53
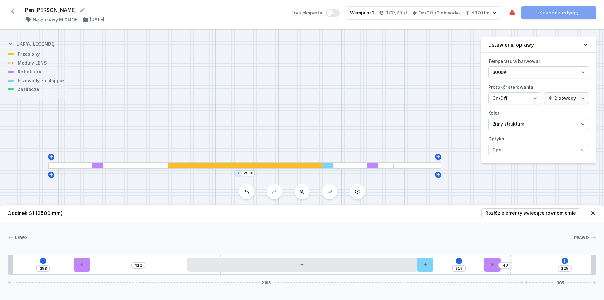
click at [162, 243] on div "Lewo Prawo 1 2 2 3 4 1 5 2 1 6 1 258 412 215 40 225 2195 305 278 70 547 10 980 …" at bounding box center [302, 248] width 604 height 53
click at [7, 236] on div "Lewo Prawo 1 2 2 3 4 1 5 2 1 6 1 258 412 215 40 225 2195 305 278 70 547 10 980 …" at bounding box center [302, 248] width 604 height 53
click at [524, 212] on span "Rozłóż elementy świecące równomiernie" at bounding box center [530, 213] width 91 height 6
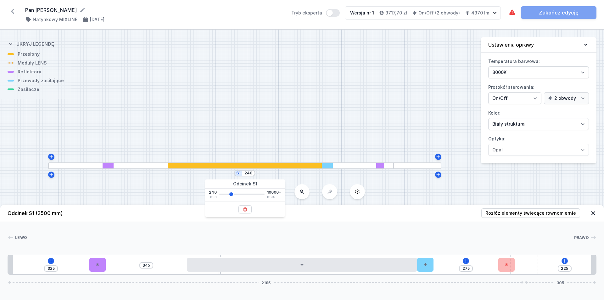
click at [290, 243] on div "[PERSON_NAME]" at bounding box center [302, 238] width 589 height 9
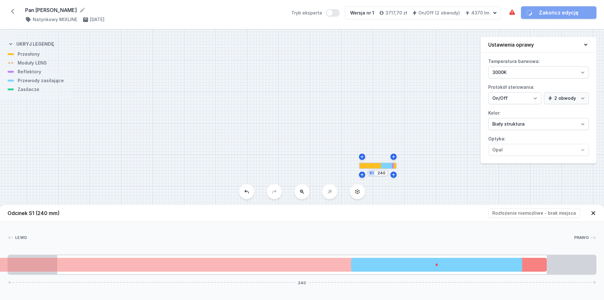
click at [248, 195] on button at bounding box center [246, 191] width 15 height 15
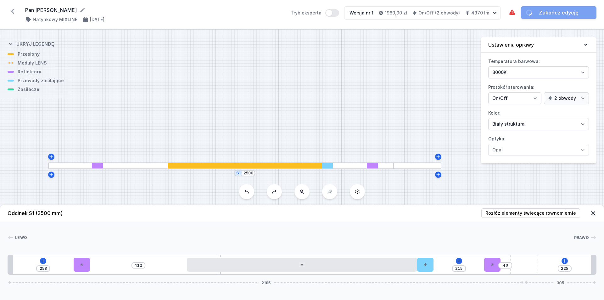
click at [248, 195] on button at bounding box center [246, 191] width 15 height 15
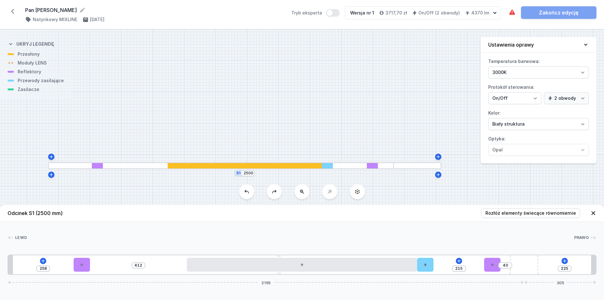
click at [248, 195] on button at bounding box center [246, 191] width 15 height 15
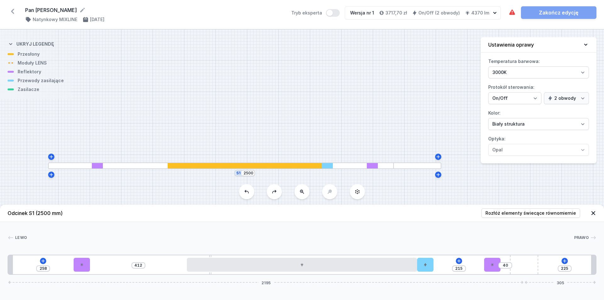
click at [248, 195] on button at bounding box center [246, 191] width 15 height 15
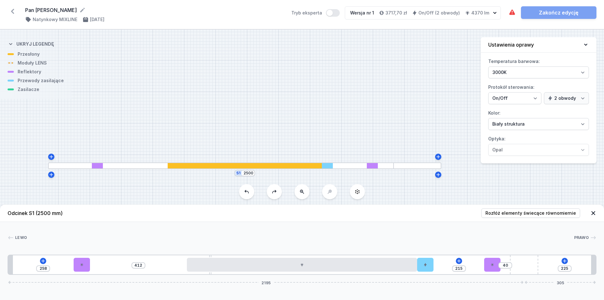
click at [248, 195] on button at bounding box center [246, 191] width 15 height 15
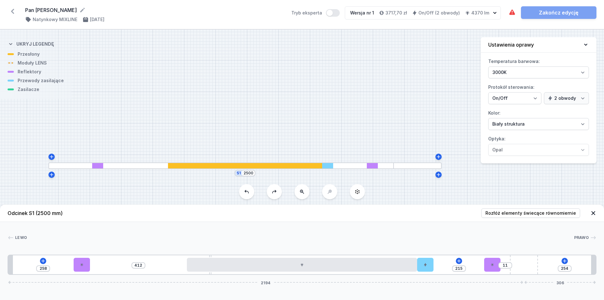
click at [248, 195] on button at bounding box center [246, 191] width 15 height 15
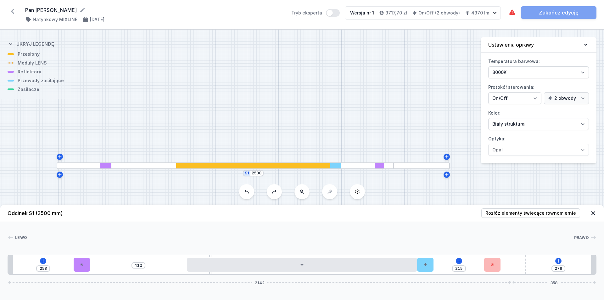
click at [248, 195] on button at bounding box center [246, 191] width 15 height 15
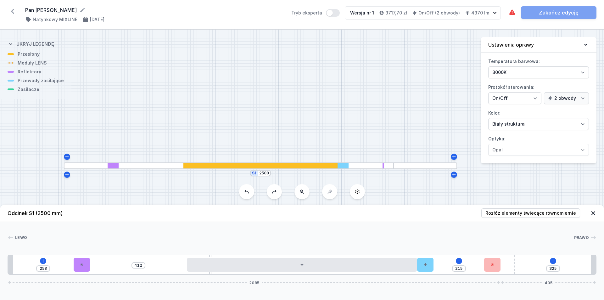
click at [248, 195] on button at bounding box center [246, 191] width 15 height 15
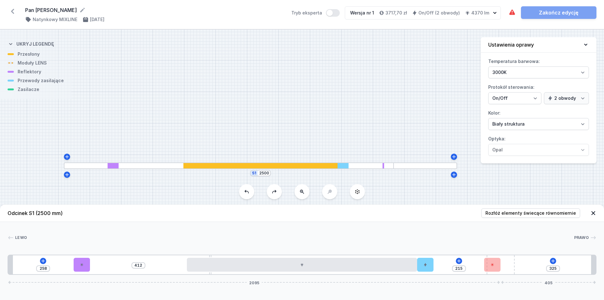
click at [248, 195] on button at bounding box center [246, 191] width 15 height 15
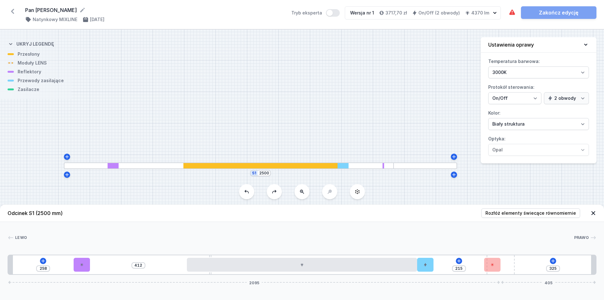
click at [248, 195] on button at bounding box center [246, 191] width 15 height 15
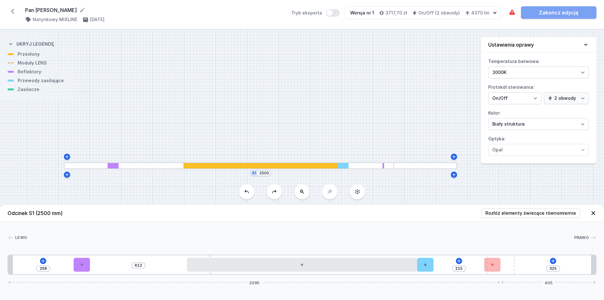
click at [248, 195] on button at bounding box center [246, 191] width 15 height 15
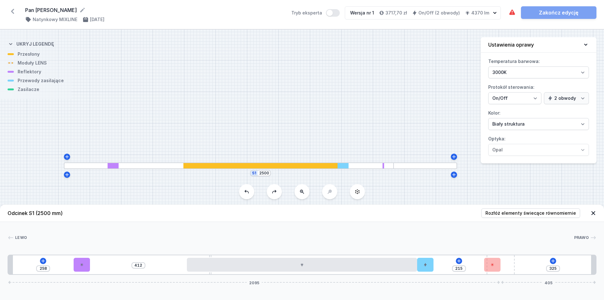
click at [248, 195] on button at bounding box center [246, 191] width 15 height 15
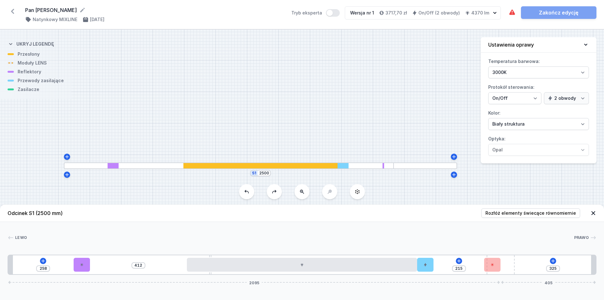
click at [248, 195] on button at bounding box center [246, 191] width 15 height 15
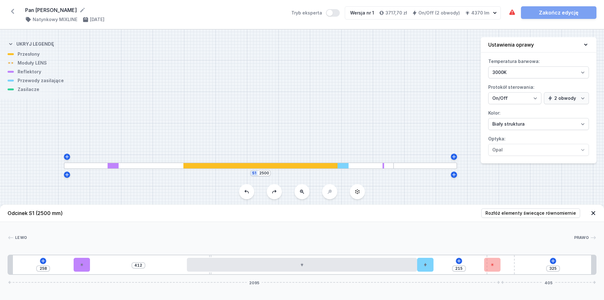
click at [248, 195] on button at bounding box center [246, 191] width 15 height 15
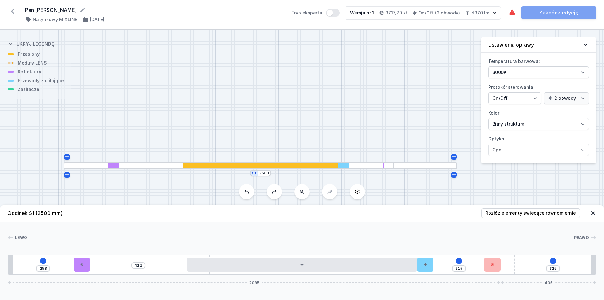
click at [248, 195] on button at bounding box center [246, 191] width 15 height 15
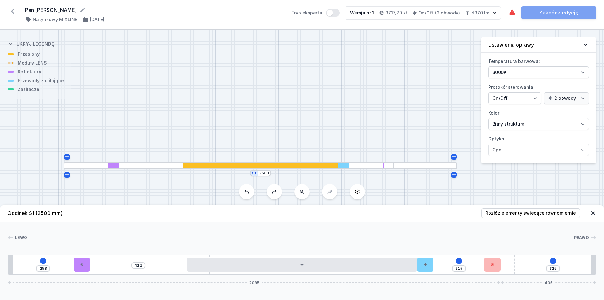
click at [248, 195] on button at bounding box center [246, 191] width 15 height 15
click at [248, 191] on icon at bounding box center [246, 191] width 5 height 5
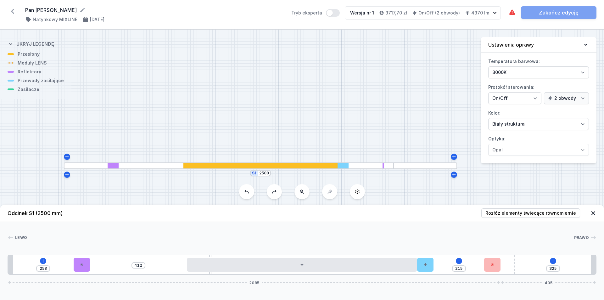
click at [248, 191] on icon at bounding box center [246, 191] width 5 height 5
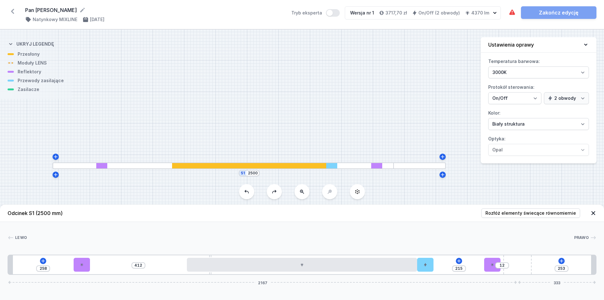
click at [248, 191] on icon at bounding box center [246, 191] width 5 height 5
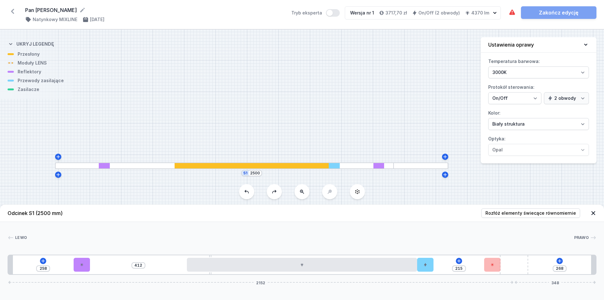
click at [248, 191] on icon at bounding box center [246, 191] width 5 height 5
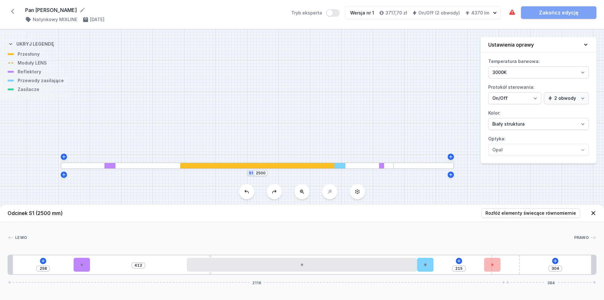
click at [248, 191] on icon at bounding box center [246, 191] width 5 height 5
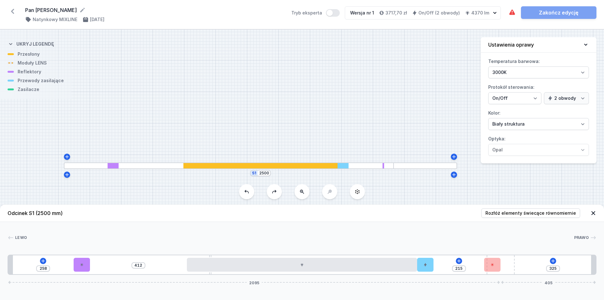
click at [248, 191] on icon at bounding box center [246, 191] width 5 height 5
click at [250, 192] on button at bounding box center [246, 191] width 15 height 15
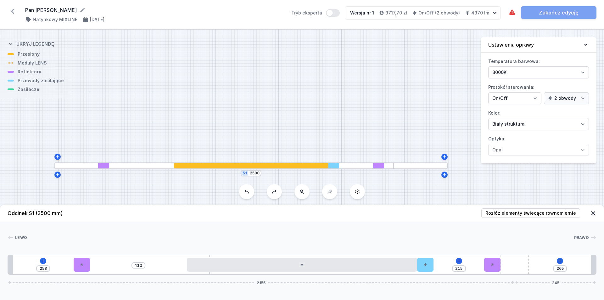
click at [248, 191] on icon at bounding box center [247, 191] width 4 height 3
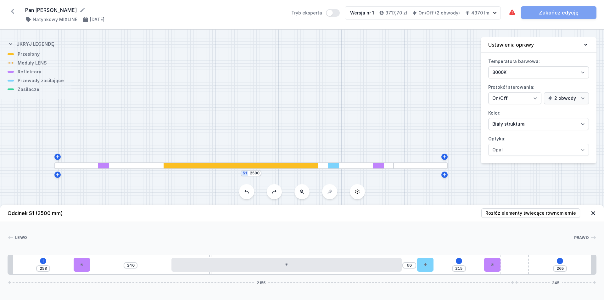
click at [248, 191] on icon at bounding box center [247, 191] width 4 height 3
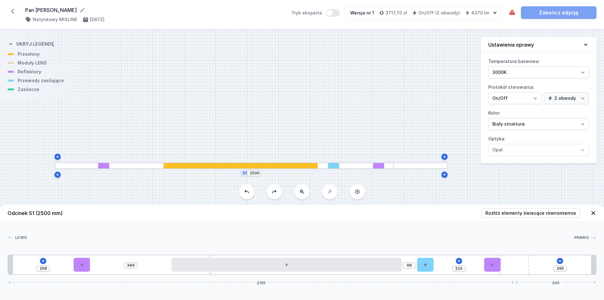
click at [248, 191] on icon at bounding box center [247, 191] width 4 height 3
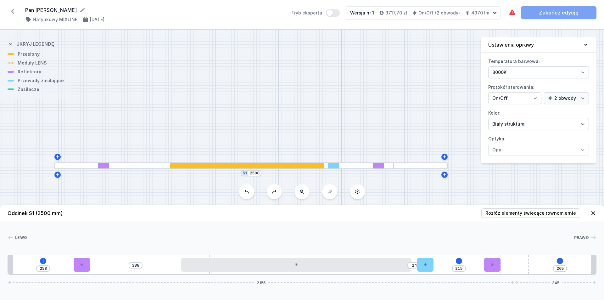
click at [248, 191] on icon at bounding box center [247, 191] width 4 height 3
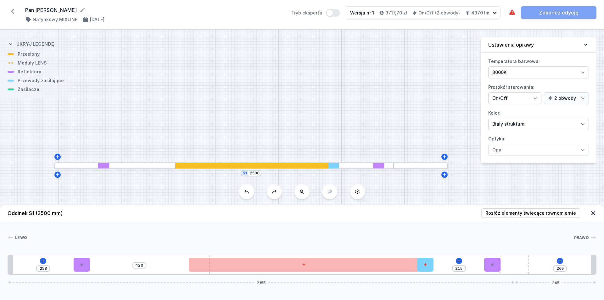
click at [248, 191] on icon at bounding box center [247, 191] width 4 height 3
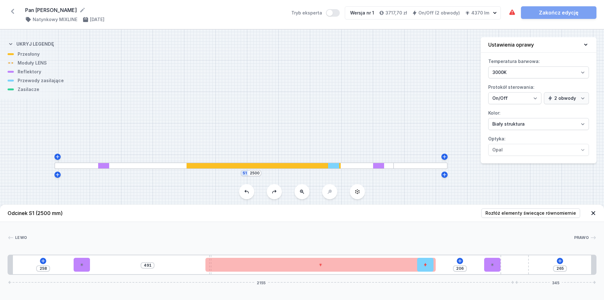
click at [248, 191] on icon at bounding box center [247, 191] width 4 height 3
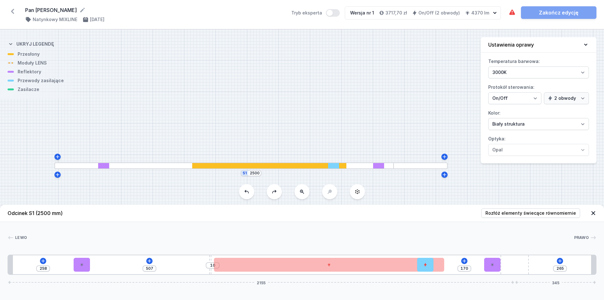
click at [248, 191] on icon at bounding box center [247, 191] width 4 height 3
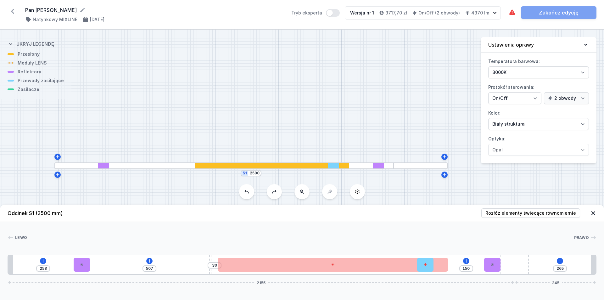
click at [248, 191] on icon at bounding box center [247, 191] width 4 height 3
click at [249, 196] on button at bounding box center [246, 191] width 15 height 15
click at [249, 192] on button at bounding box center [246, 191] width 15 height 15
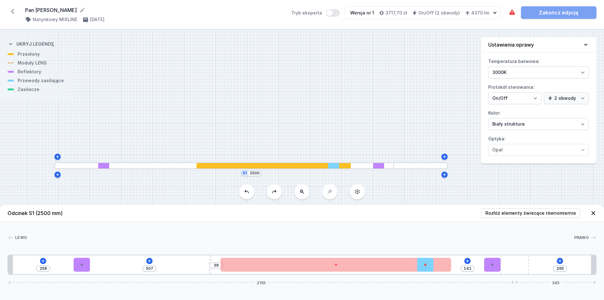
click at [249, 192] on button at bounding box center [246, 191] width 15 height 15
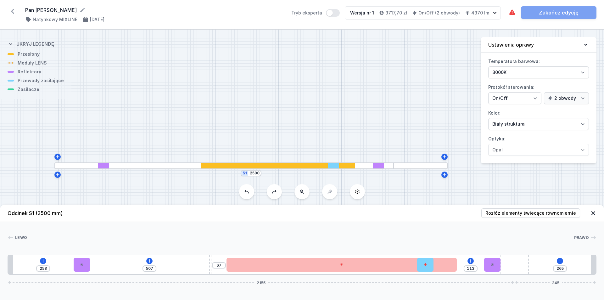
click at [249, 192] on button at bounding box center [246, 191] width 15 height 15
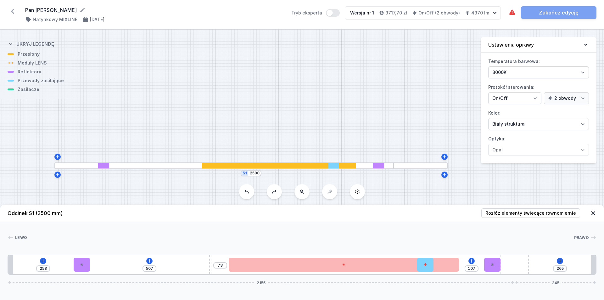
click at [249, 192] on button at bounding box center [246, 191] width 15 height 15
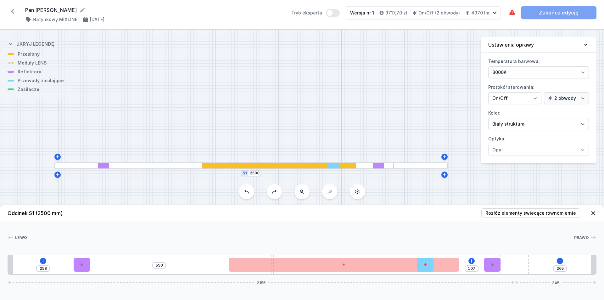
click at [249, 192] on button at bounding box center [246, 191] width 15 height 15
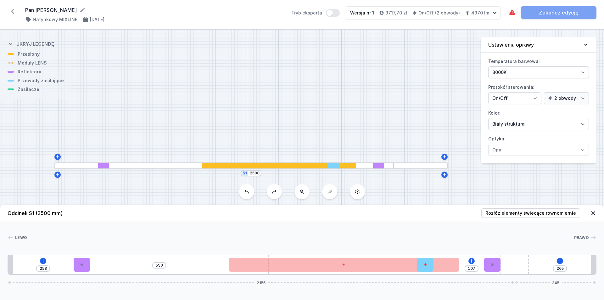
click at [249, 192] on button at bounding box center [246, 191] width 15 height 15
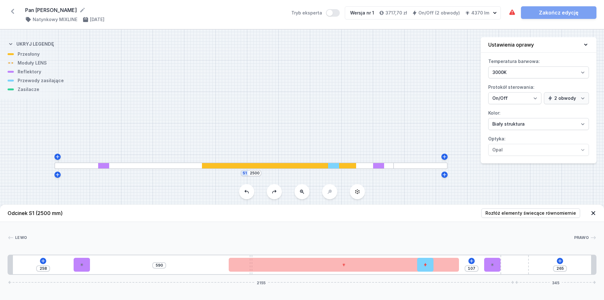
click at [249, 192] on button at bounding box center [246, 191] width 15 height 15
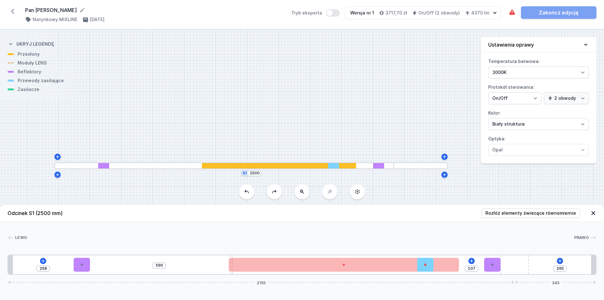
click at [249, 192] on button at bounding box center [246, 191] width 15 height 15
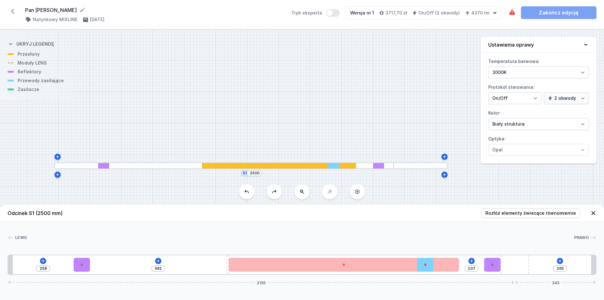
click at [249, 192] on button at bounding box center [246, 191] width 15 height 15
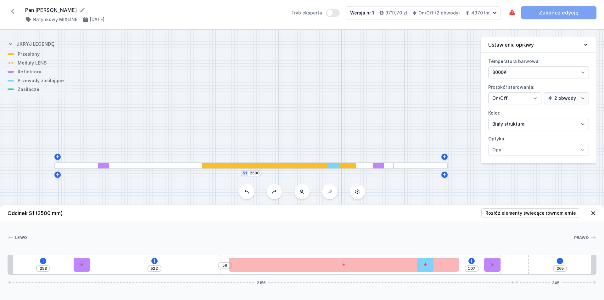
click at [249, 192] on button at bounding box center [246, 191] width 15 height 15
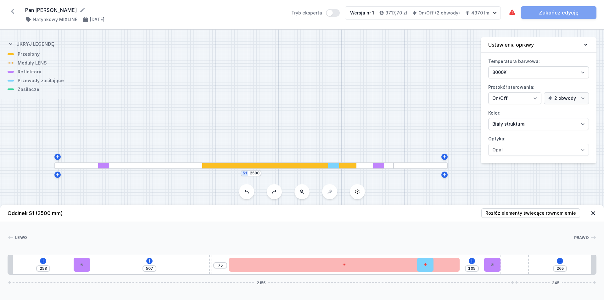
click at [249, 192] on button at bounding box center [246, 191] width 15 height 15
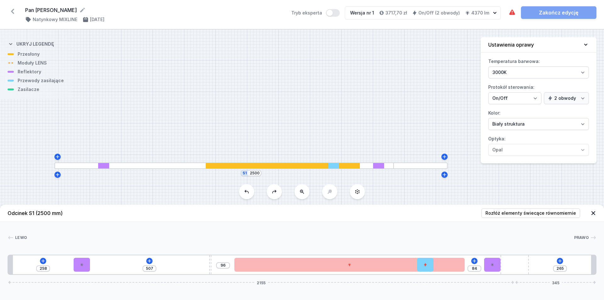
click at [249, 192] on button at bounding box center [246, 191] width 15 height 15
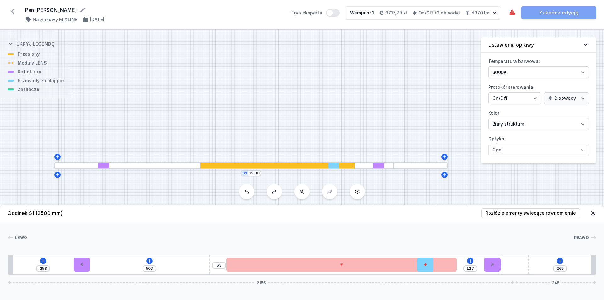
click at [249, 192] on button at bounding box center [246, 191] width 15 height 15
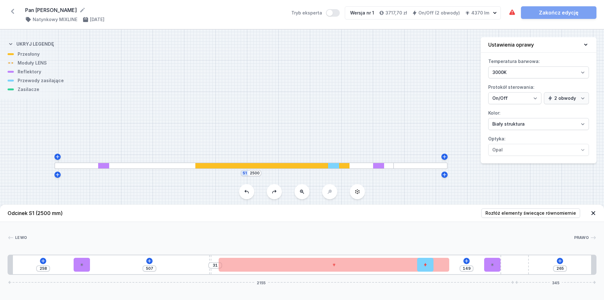
click at [249, 192] on button at bounding box center [246, 191] width 15 height 15
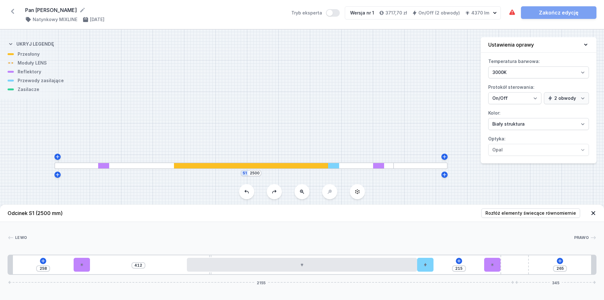
click at [249, 192] on button at bounding box center [246, 191] width 15 height 15
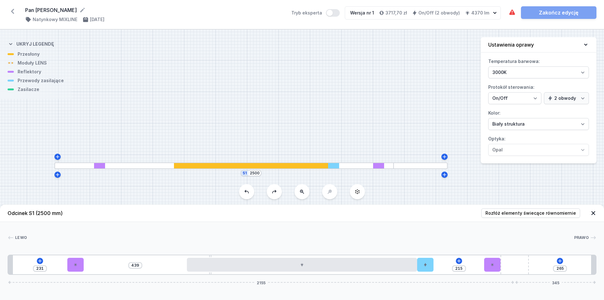
click at [249, 192] on button at bounding box center [246, 191] width 15 height 15
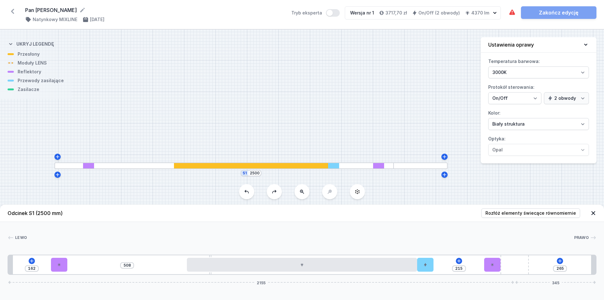
click at [249, 192] on button at bounding box center [246, 191] width 15 height 15
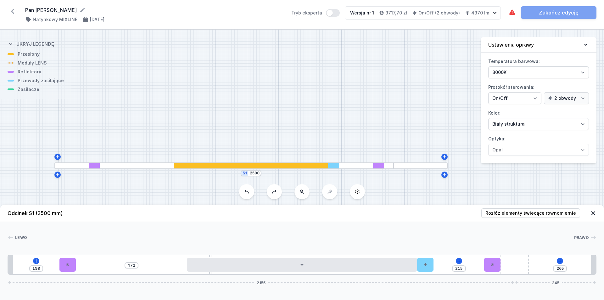
click at [249, 192] on button at bounding box center [246, 191] width 15 height 15
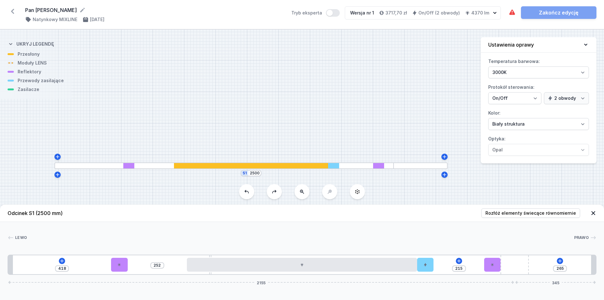
click at [249, 192] on button at bounding box center [246, 191] width 15 height 15
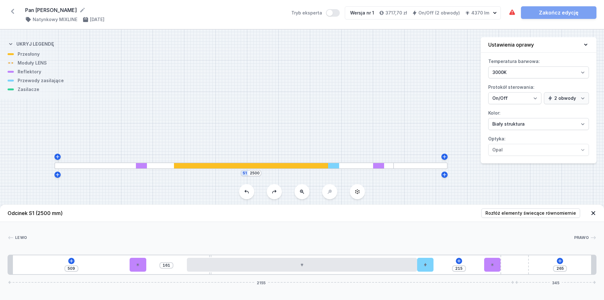
click at [249, 192] on button at bounding box center [246, 191] width 15 height 15
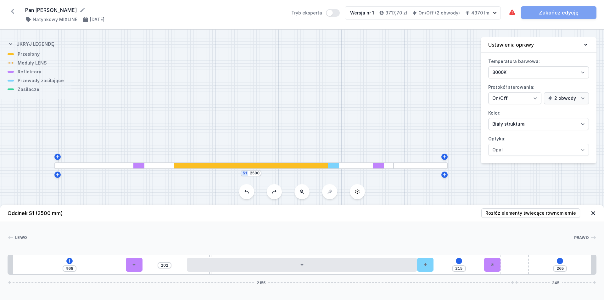
click at [249, 192] on button at bounding box center [246, 191] width 15 height 15
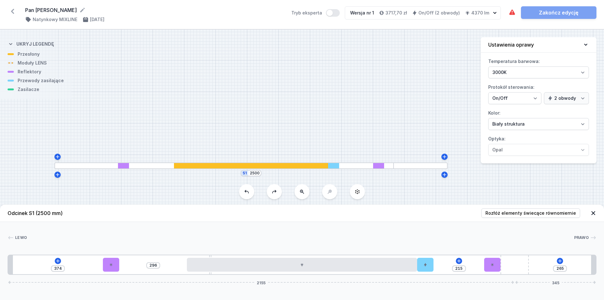
click at [249, 192] on button at bounding box center [246, 191] width 15 height 15
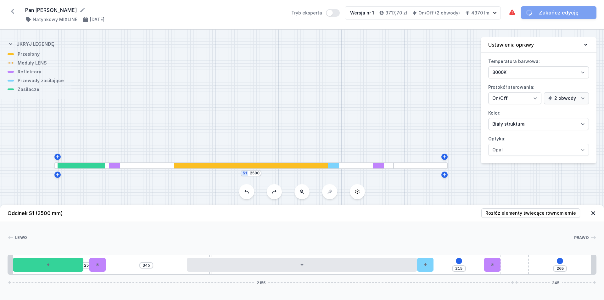
click at [249, 192] on button at bounding box center [246, 191] width 15 height 15
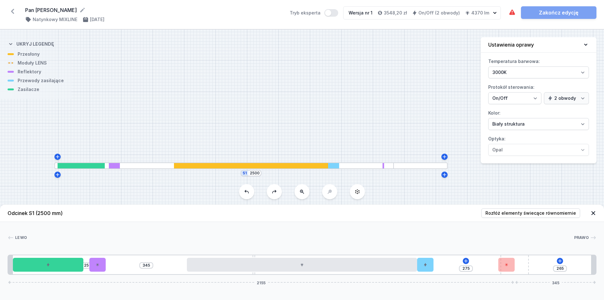
click at [249, 192] on button at bounding box center [246, 191] width 15 height 15
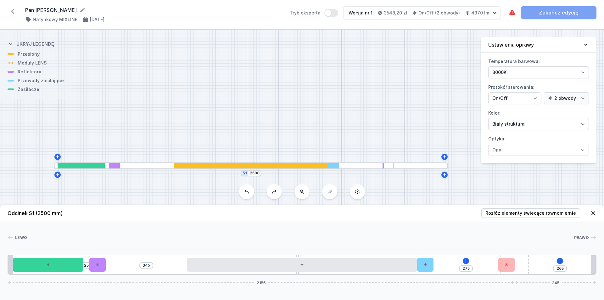
click at [249, 192] on button at bounding box center [246, 191] width 15 height 15
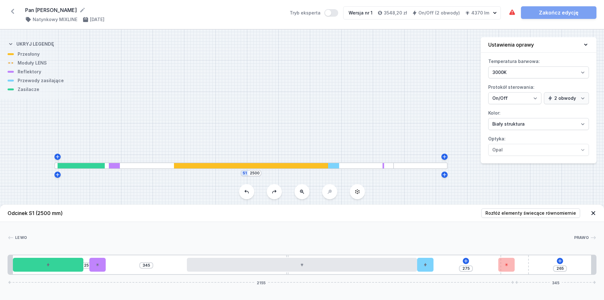
click at [249, 192] on button at bounding box center [246, 191] width 15 height 15
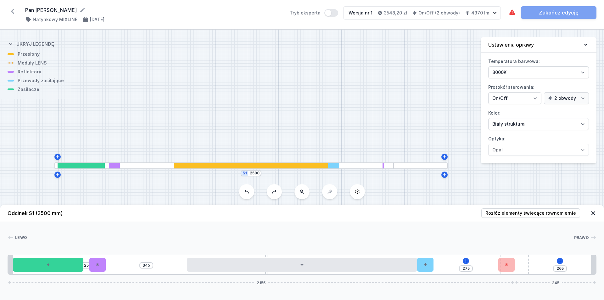
click at [249, 192] on button at bounding box center [246, 191] width 15 height 15
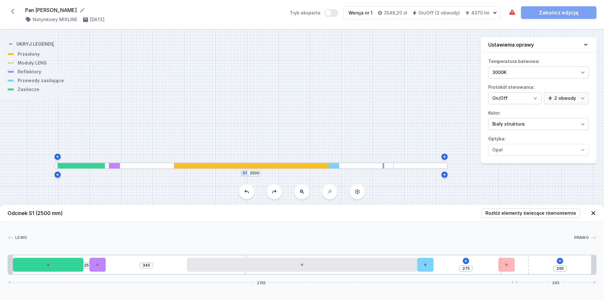
click at [249, 192] on button at bounding box center [246, 191] width 15 height 15
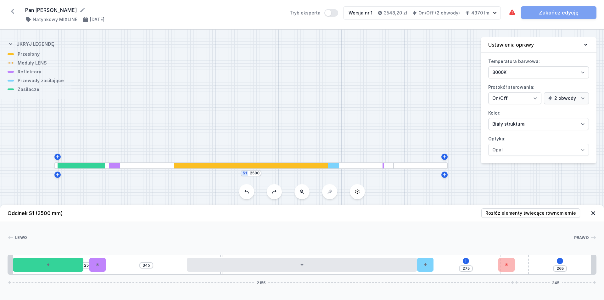
click at [249, 192] on button at bounding box center [246, 191] width 15 height 15
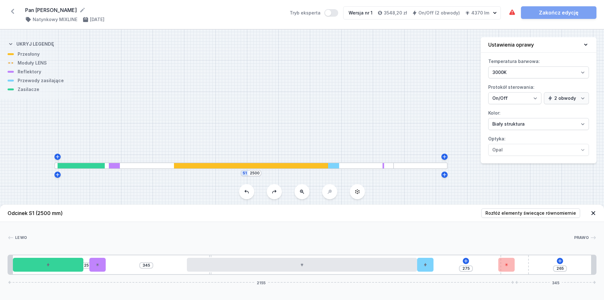
click at [249, 192] on button at bounding box center [246, 191] width 15 height 15
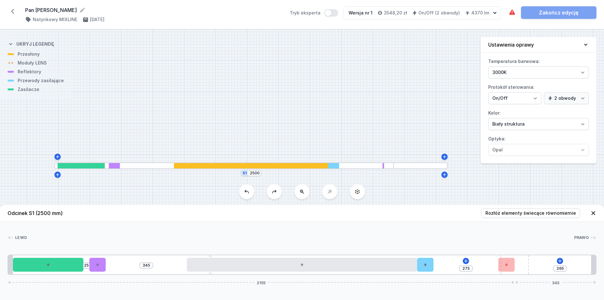
click at [249, 192] on button at bounding box center [246, 191] width 15 height 15
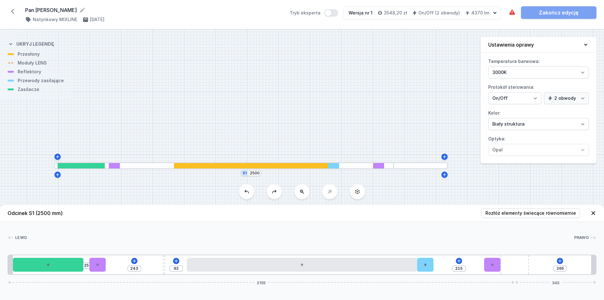
click at [247, 193] on icon at bounding box center [246, 191] width 5 height 5
click at [52, 259] on icon at bounding box center [50, 260] width 5 height 5
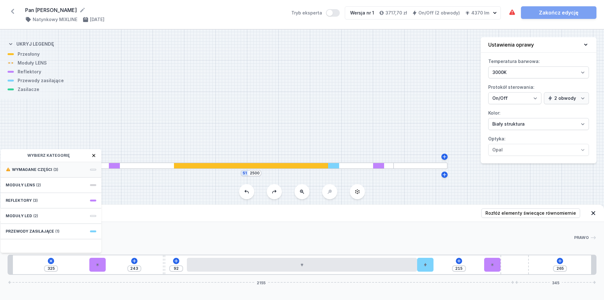
click at [44, 168] on span "Wymagane części" at bounding box center [32, 169] width 40 height 5
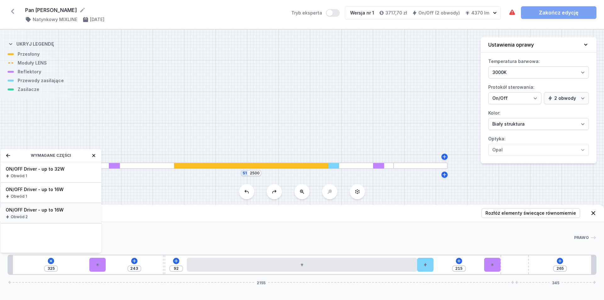
click at [42, 220] on div "ON/OFF Driver - up to 16W Obwód 2" at bounding box center [51, 213] width 101 height 20
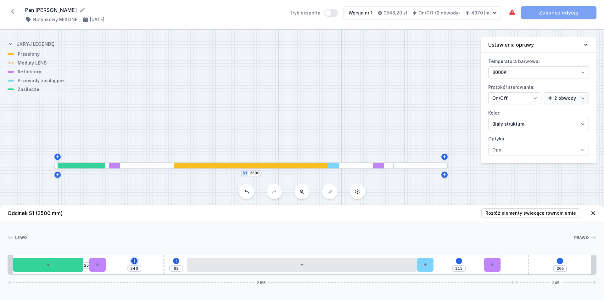
click at [134, 262] on icon at bounding box center [134, 260] width 5 height 5
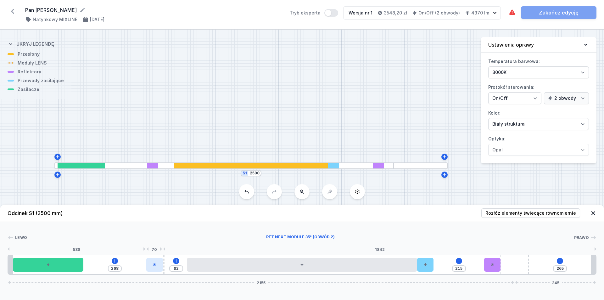
drag, startPoint x: 100, startPoint y: 266, endPoint x: 152, endPoint y: 267, distance: 51.9
click at [152, 267] on div at bounding box center [154, 265] width 16 height 14
click at [115, 263] on icon at bounding box center [114, 260] width 5 height 5
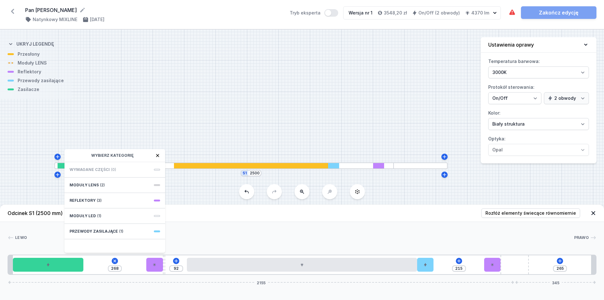
click at [122, 173] on div "Wymagane części (0)" at bounding box center [114, 169] width 101 height 15
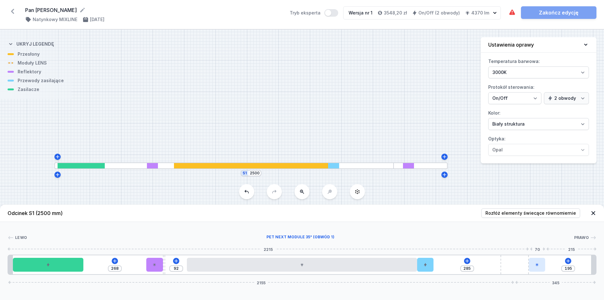
drag, startPoint x: 493, startPoint y: 262, endPoint x: 541, endPoint y: 269, distance: 48.6
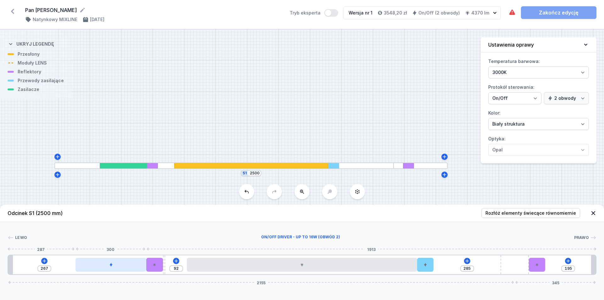
drag, startPoint x: 75, startPoint y: 265, endPoint x: 124, endPoint y: 266, distance: 49.1
click at [124, 266] on div at bounding box center [110, 265] width 70 height 14
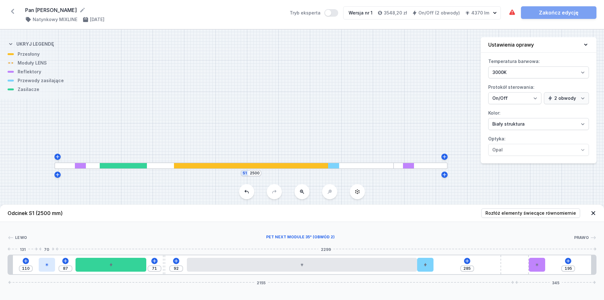
drag, startPoint x: 152, startPoint y: 266, endPoint x: 40, endPoint y: 266, distance: 112.0
click at [40, 266] on div at bounding box center [47, 265] width 16 height 14
drag, startPoint x: 539, startPoint y: 267, endPoint x: 558, endPoint y: 267, distance: 18.6
click at [558, 267] on div "110 87 71 92 285 195 2155 345" at bounding box center [302, 264] width 589 height 20
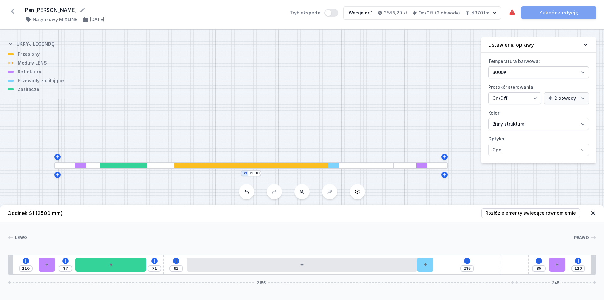
drag, startPoint x: 538, startPoint y: 266, endPoint x: 567, endPoint y: 267, distance: 29.9
click at [567, 267] on div "110 87 71 92 285 85 110 2155 345" at bounding box center [302, 264] width 589 height 20
click at [470, 264] on div "110 87 71 92 285 85 110 2155 345" at bounding box center [302, 264] width 589 height 20
click at [469, 260] on icon at bounding box center [467, 260] width 5 height 5
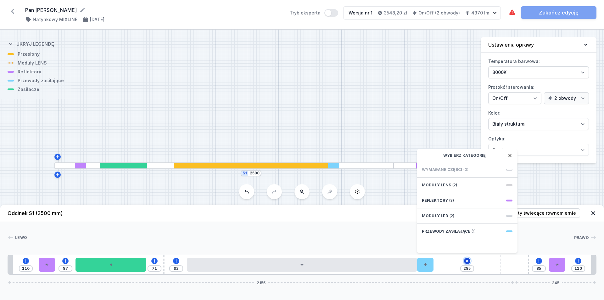
click at [469, 260] on icon at bounding box center [467, 260] width 7 height 7
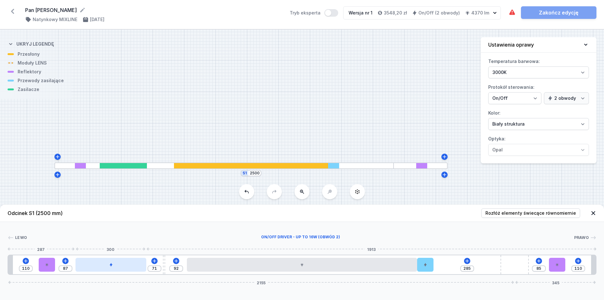
click at [98, 265] on div at bounding box center [110, 265] width 70 height 14
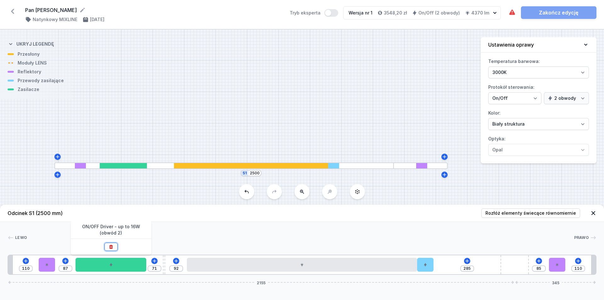
click at [109, 246] on icon at bounding box center [111, 246] width 5 height 5
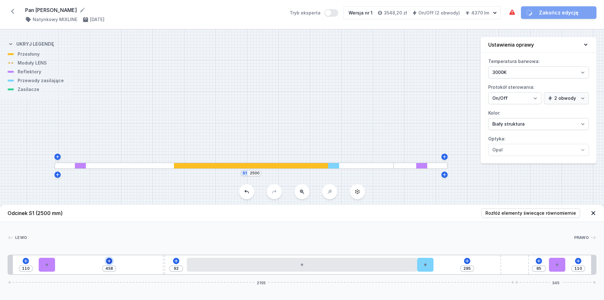
click at [107, 261] on icon at bounding box center [109, 260] width 5 height 5
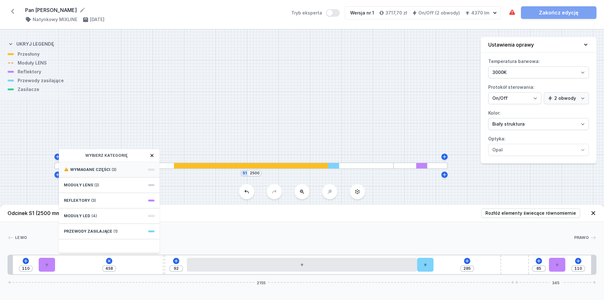
click at [106, 169] on span "Wymagane części" at bounding box center [90, 169] width 40 height 5
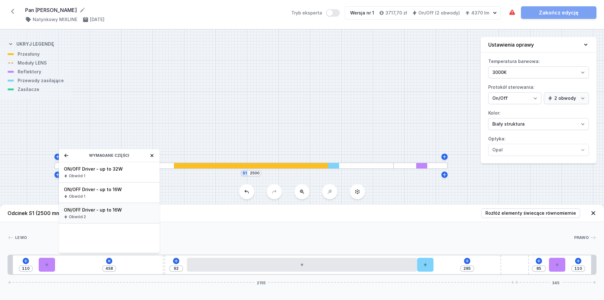
click at [115, 209] on span "ON/OFF Driver - up to 16W" at bounding box center [109, 210] width 91 height 6
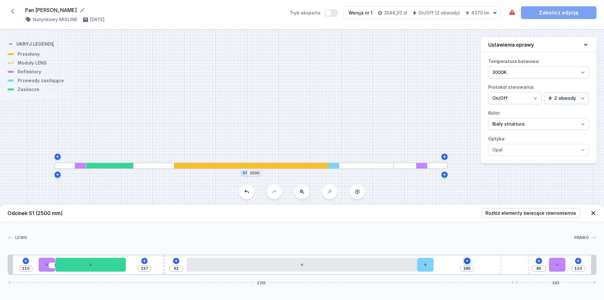
click at [469, 260] on icon at bounding box center [467, 260] width 5 height 5
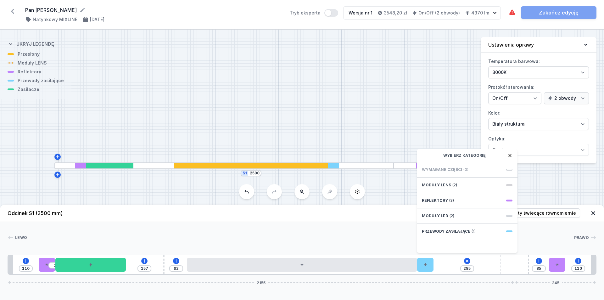
click at [470, 170] on div "Wymagane części (0)" at bounding box center [467, 169] width 101 height 15
click at [143, 262] on icon at bounding box center [144, 260] width 5 height 5
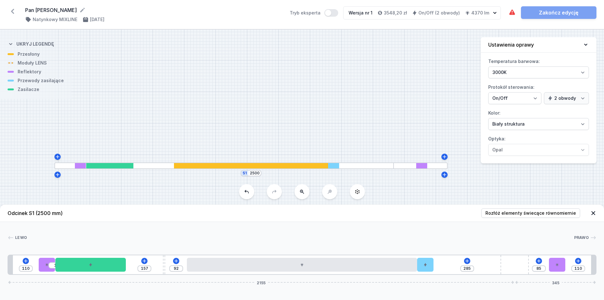
click at [467, 244] on div "Lewo Prawo 1 2 2 3 2 4 5 1 6 7 2 1 1 110 1 157 92 285 85 110 2155 345 130 70 30…" at bounding box center [302, 248] width 604 height 53
click at [466, 262] on icon at bounding box center [467, 260] width 5 height 5
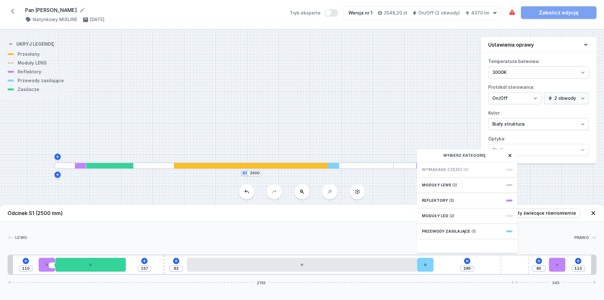
click at [468, 171] on div "Wymagane części (0)" at bounding box center [467, 169] width 101 height 15
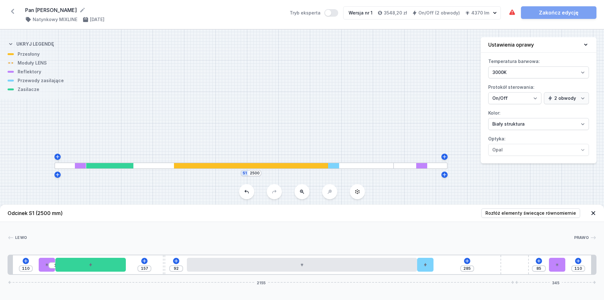
click at [351, 213] on header "Odcinek S1 (2500 mm) Rozłóż elementy świecące równomiernie" at bounding box center [302, 212] width 604 height 17
click at [77, 268] on div at bounding box center [90, 265] width 70 height 14
click at [86, 248] on button at bounding box center [90, 247] width 13 height 8
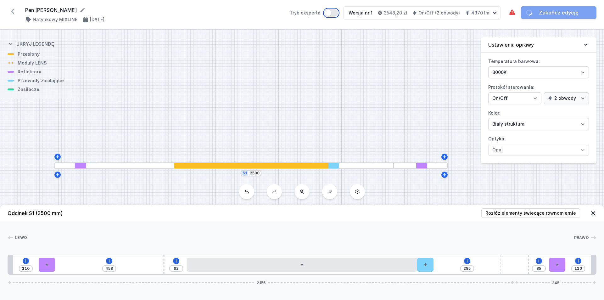
click at [333, 16] on button "Tryb eksperta" at bounding box center [331, 13] width 14 height 8
click at [107, 258] on button at bounding box center [109, 261] width 6 height 6
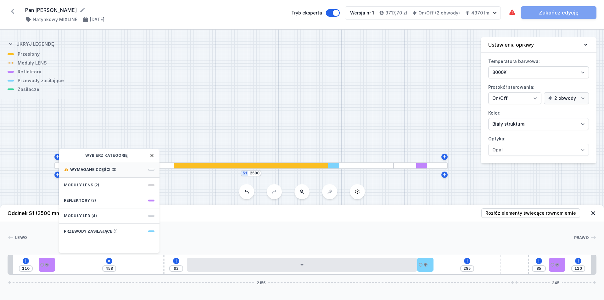
click at [108, 172] on span "Wymagane części" at bounding box center [90, 169] width 40 height 5
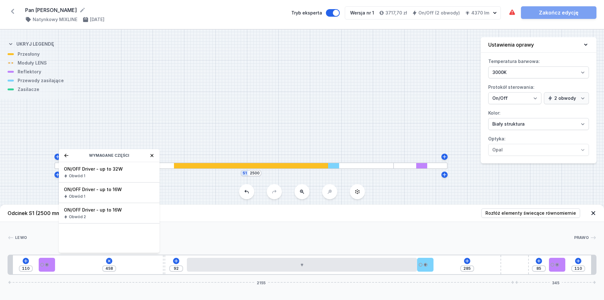
click at [108, 172] on span "ON/OFF Driver - up to 32W" at bounding box center [109, 169] width 91 height 6
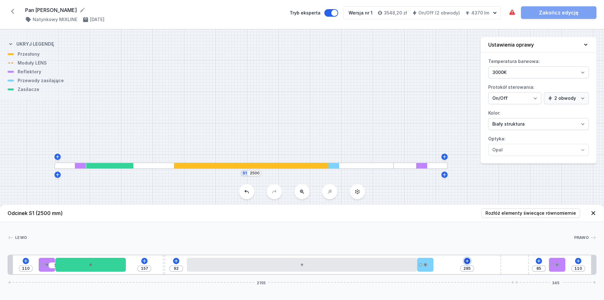
click at [469, 261] on icon at bounding box center [467, 260] width 5 height 5
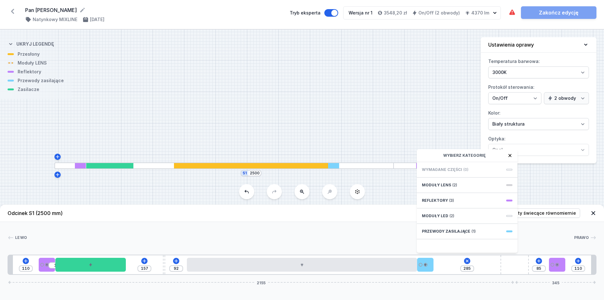
click at [453, 171] on span "Wymagane części" at bounding box center [442, 169] width 40 height 5
drag, startPoint x: 296, startPoint y: 238, endPoint x: 297, endPoint y: 243, distance: 5.1
click at [296, 238] on div at bounding box center [300, 237] width 547 height 6
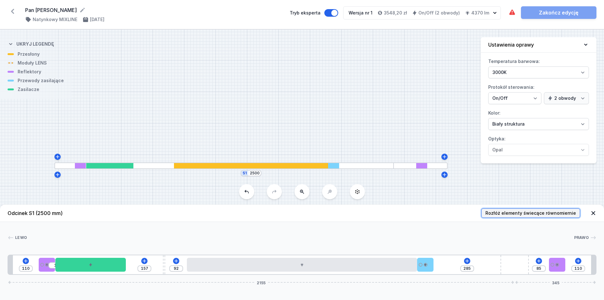
click at [527, 211] on span "Rozłóż elementy świecące równomiernie" at bounding box center [530, 213] width 91 height 6
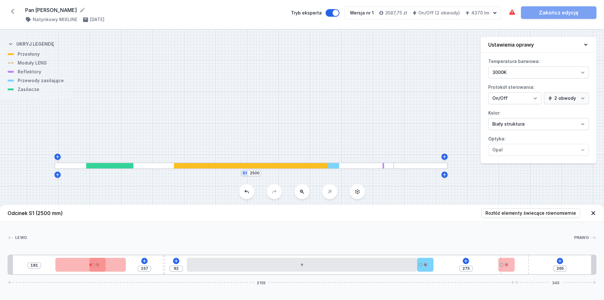
click at [15, 10] on icon at bounding box center [13, 11] width 10 height 10
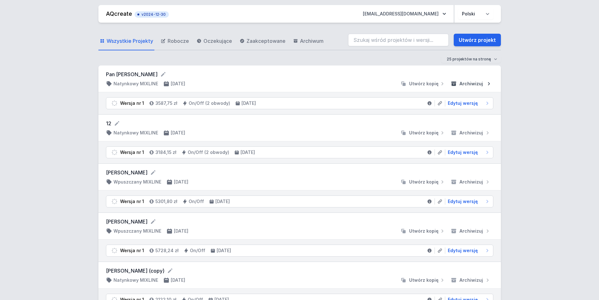
click at [469, 84] on span "Archiwizuj" at bounding box center [472, 84] width 24 height 6
click at [467, 38] on link "Utwórz projekt" at bounding box center [477, 40] width 47 height 13
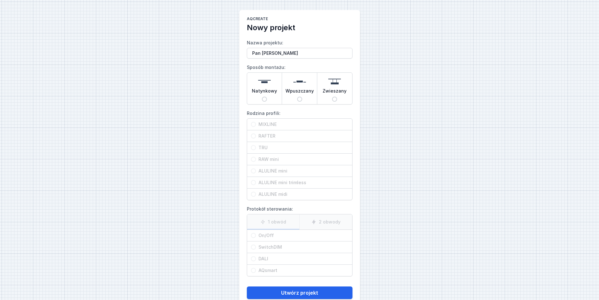
click at [265, 90] on span "Natynkowy" at bounding box center [264, 92] width 25 height 9
click at [265, 97] on input "Natynkowy" at bounding box center [264, 99] width 5 height 5
click at [268, 121] on div "MIXLINE" at bounding box center [299, 124] width 105 height 11
click at [256, 122] on input "MIXLINE" at bounding box center [253, 124] width 5 height 5
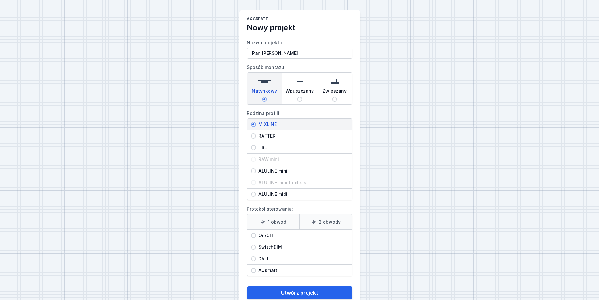
scroll to position [15, 0]
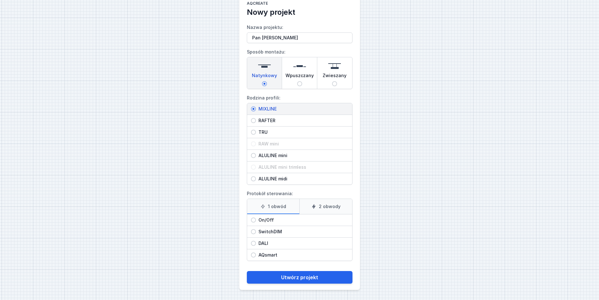
click at [265, 223] on span "On/Off" at bounding box center [302, 220] width 92 height 6
click at [256, 222] on input "On/Off" at bounding box center [253, 219] width 5 height 5
click at [328, 201] on label "2 obwody" at bounding box center [325, 206] width 53 height 15
click at [0, 0] on input "2 obwody" at bounding box center [0, 0] width 0 height 0
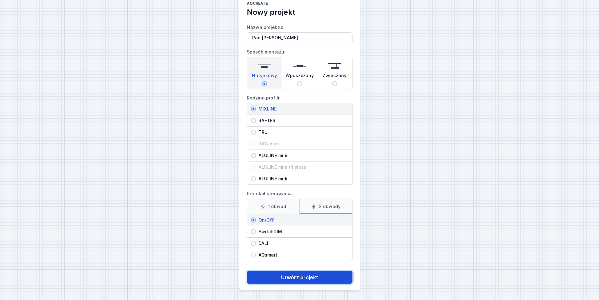
click at [304, 279] on button "Utwórz projekt" at bounding box center [300, 277] width 106 height 13
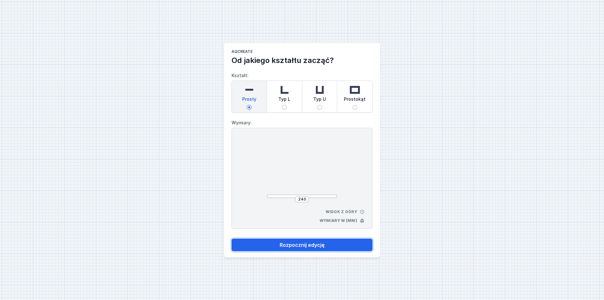
drag, startPoint x: 303, startPoint y: 246, endPoint x: 296, endPoint y: 202, distance: 45.2
click at [296, 202] on form "Kształt: Prosty Typ L Typ U Prostokąt Wymiary: 240 Widok z góry Wymiary w [mm] …" at bounding box center [302, 158] width 141 height 186
click at [301, 198] on input "240" at bounding box center [302, 199] width 10 height 5
click at [260, 200] on div "2500 Widok z góry Wymiary w [mm]" at bounding box center [302, 178] width 141 height 101
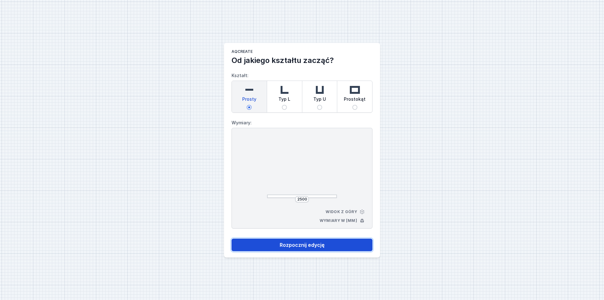
click at [308, 242] on button "Rozpocznij edycję" at bounding box center [302, 244] width 141 height 13
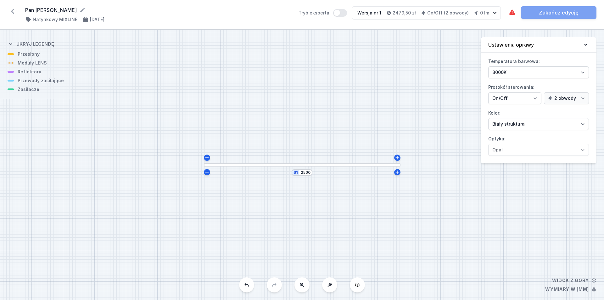
click at [333, 289] on button at bounding box center [329, 284] width 15 height 15
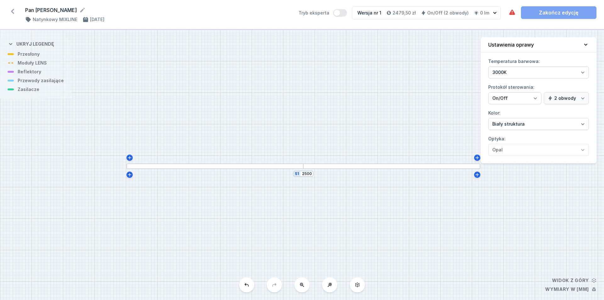
click at [333, 289] on div "S1 2500" at bounding box center [302, 165] width 604 height 270
click at [267, 165] on div at bounding box center [205, 166] width 197 height 7
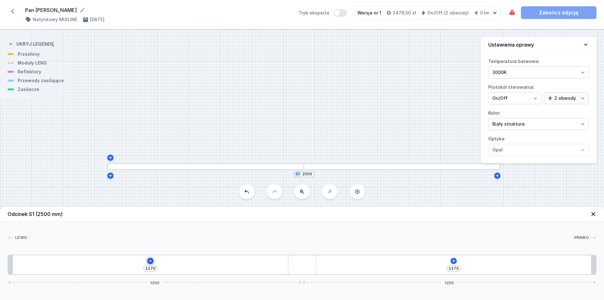
click at [151, 262] on icon at bounding box center [150, 260] width 5 height 5
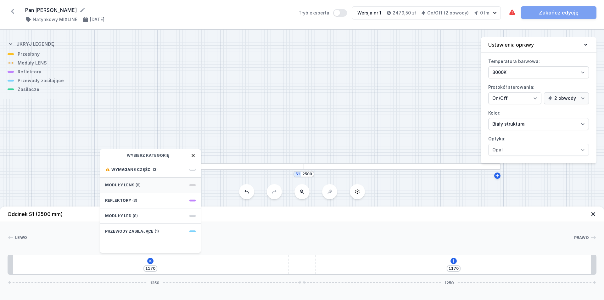
click at [137, 180] on div "Moduły LENS (8)" at bounding box center [150, 184] width 101 height 15
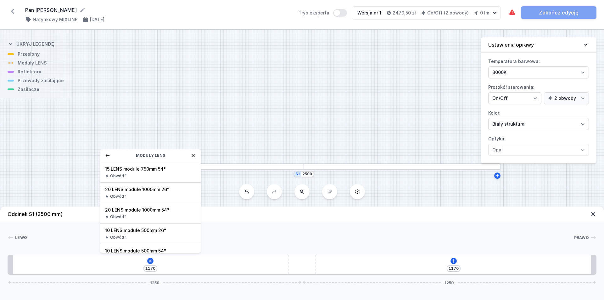
click at [110, 155] on icon at bounding box center [107, 155] width 5 height 5
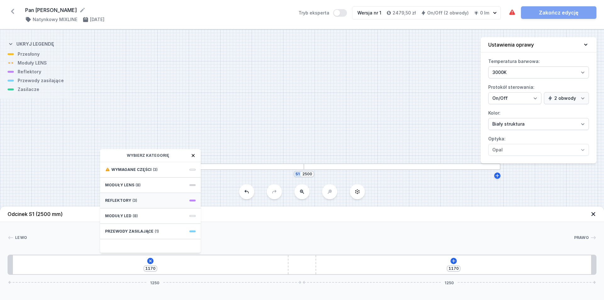
click at [147, 199] on div "Reflektory (3)" at bounding box center [150, 200] width 101 height 15
click at [151, 212] on span "PET next module 50°" at bounding box center [150, 210] width 91 height 6
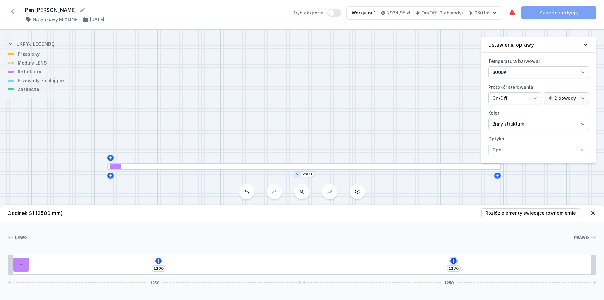
click at [456, 259] on button at bounding box center [453, 261] width 6 height 6
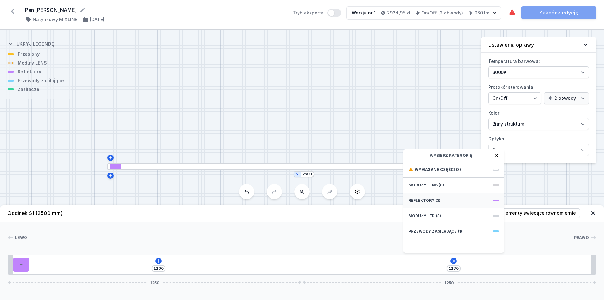
click at [448, 203] on div "Reflektory (3)" at bounding box center [453, 200] width 101 height 15
click at [441, 216] on div "Obwód 1" at bounding box center [453, 216] width 91 height 5
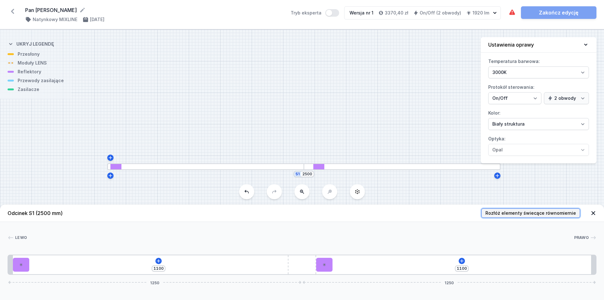
click at [526, 216] on button "Rozłóż elementy świecące równomiernie" at bounding box center [530, 212] width 99 height 9
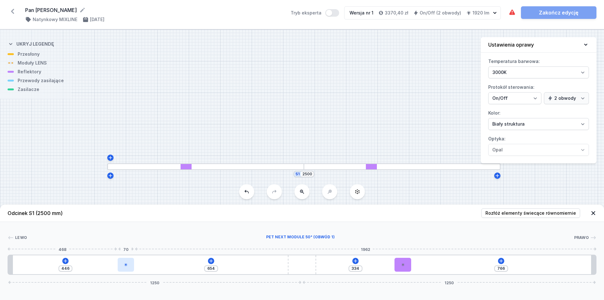
drag, startPoint x: 200, startPoint y: 267, endPoint x: 122, endPoint y: 267, distance: 78.3
click at [122, 267] on div at bounding box center [126, 265] width 16 height 14
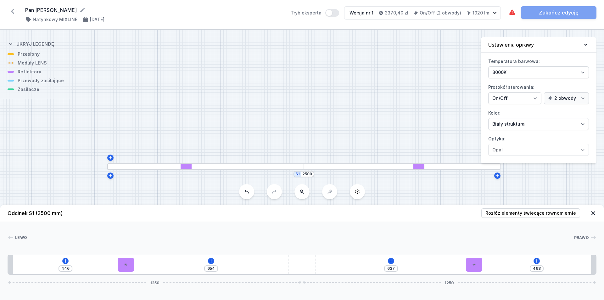
drag, startPoint x: 408, startPoint y: 264, endPoint x: 488, endPoint y: 263, distance: 79.6
click at [488, 263] on div "446 654 637 463 1250 1250" at bounding box center [302, 264] width 589 height 20
click at [394, 261] on button at bounding box center [391, 261] width 6 height 6
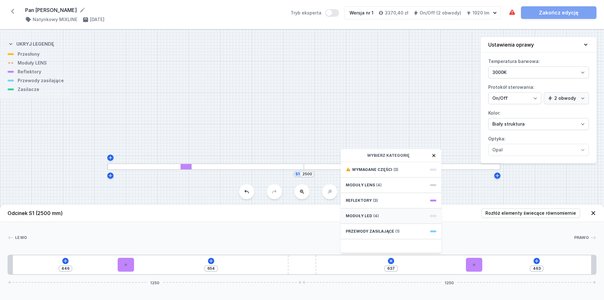
click at [381, 217] on div "Moduły LED (4)" at bounding box center [391, 215] width 101 height 15
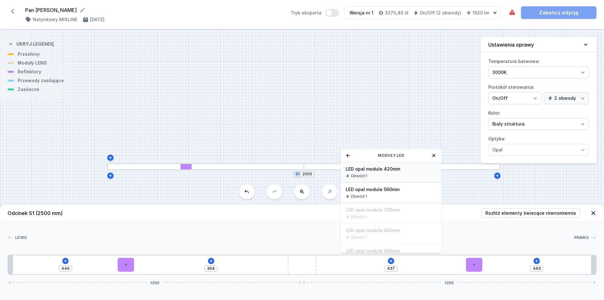
click at [390, 168] on span "LED opal module 420mm" at bounding box center [391, 169] width 91 height 6
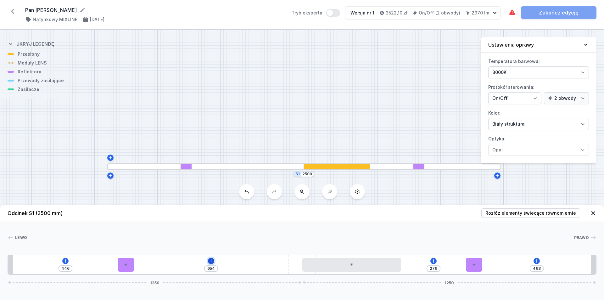
click at [209, 259] on icon at bounding box center [211, 260] width 5 height 5
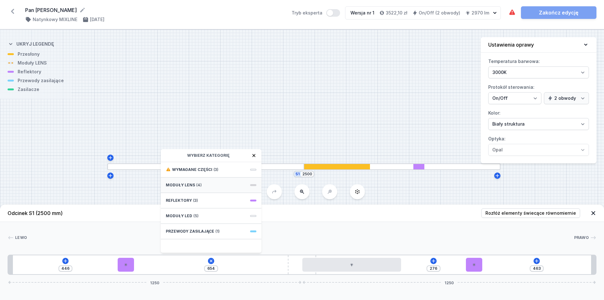
click at [203, 188] on div "Moduły LENS (4)" at bounding box center [211, 184] width 101 height 15
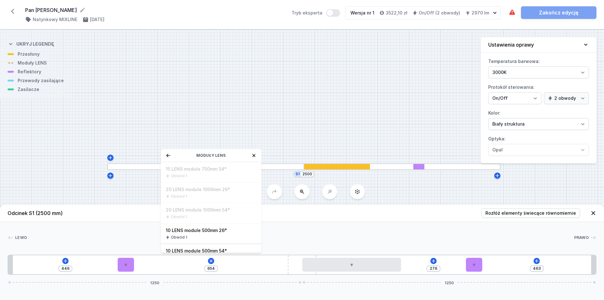
click at [216, 259] on div "446 654 Moduły LENS 15 LENS module 750mm 54° Obwód 1 20 LENS module 1000mm 26° …" at bounding box center [302, 264] width 589 height 20
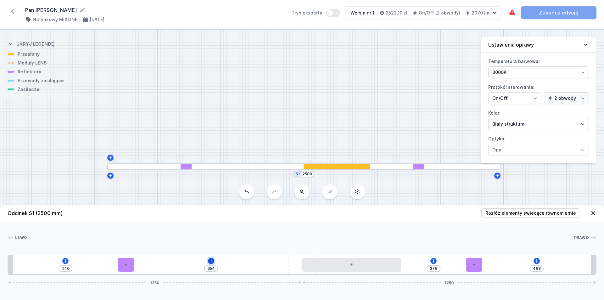
click at [210, 261] on icon at bounding box center [211, 260] width 5 height 5
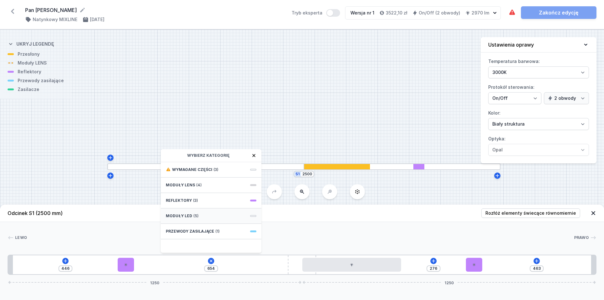
click at [193, 219] on div "Moduły LED (5)" at bounding box center [211, 215] width 101 height 15
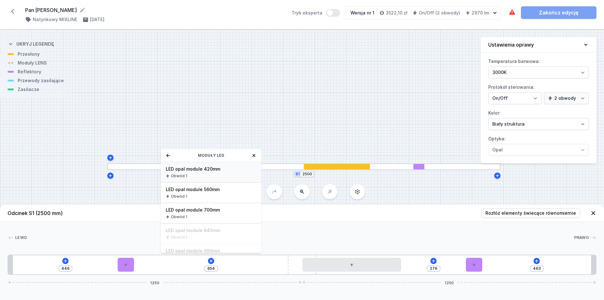
click at [205, 176] on div "Obwód 1" at bounding box center [211, 175] width 91 height 5
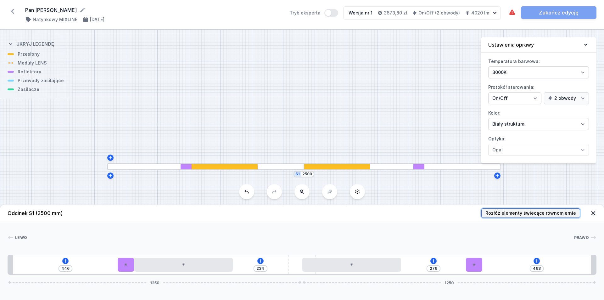
click at [528, 213] on span "Rozłóż elementy świecące równomiernie" at bounding box center [530, 213] width 91 height 6
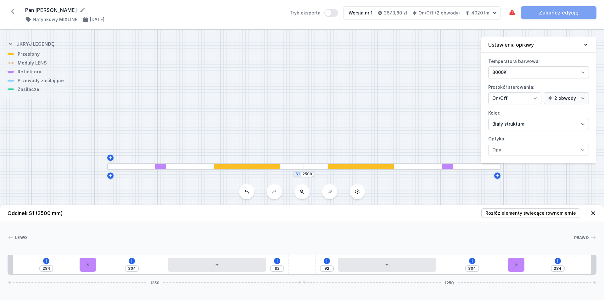
click at [323, 261] on div "284 304 92 92 304 284 1250 1250" at bounding box center [302, 264] width 589 height 20
click at [327, 260] on icon at bounding box center [326, 260] width 5 height 5
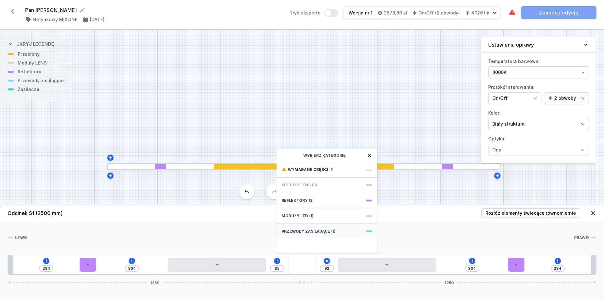
click at [311, 230] on span "Przewody zasilające" at bounding box center [306, 231] width 48 height 5
click at [297, 171] on span "Hole for power supply cable" at bounding box center [327, 169] width 91 height 6
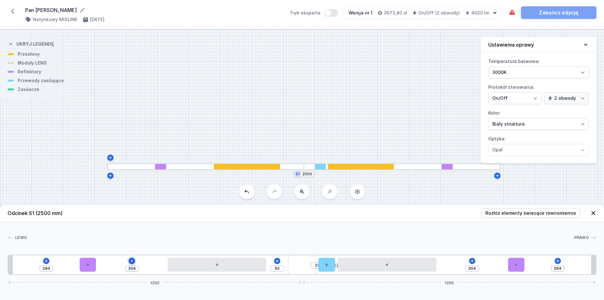
click at [132, 262] on icon at bounding box center [131, 260] width 5 height 5
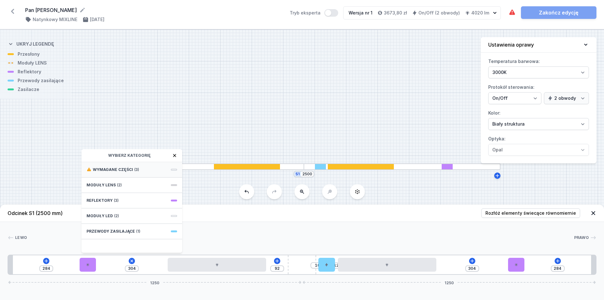
click at [135, 175] on div "Wymagane części (3)" at bounding box center [131, 169] width 101 height 15
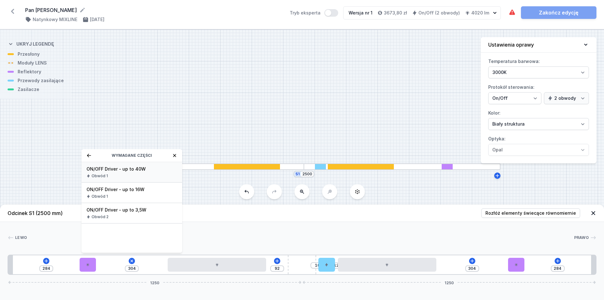
click at [135, 176] on div "Obwód 1" at bounding box center [132, 175] width 91 height 5
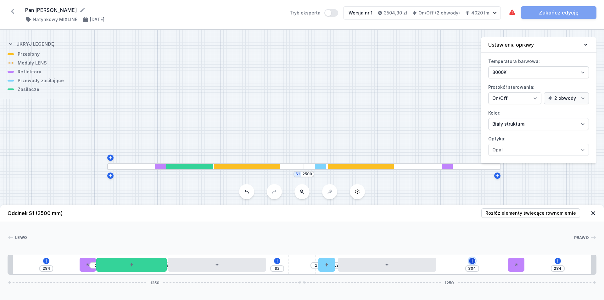
click at [472, 262] on icon at bounding box center [472, 260] width 5 height 5
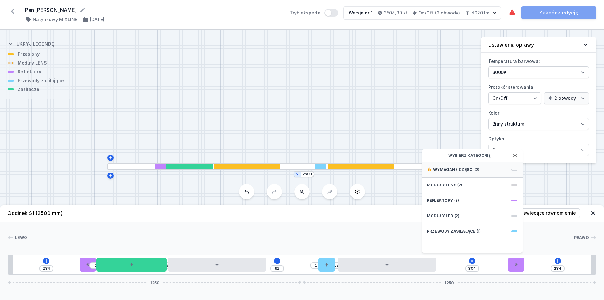
click at [450, 171] on span "Wymagane części" at bounding box center [453, 169] width 40 height 5
click at [460, 193] on div "ON/OFF Driver - up to 3,5W Obwód 2" at bounding box center [472, 192] width 101 height 20
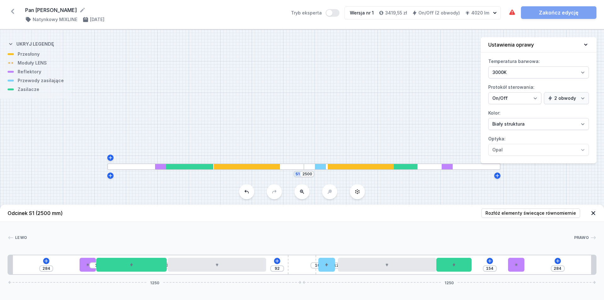
click at [262, 241] on div "[PERSON_NAME]" at bounding box center [302, 238] width 589 height 9
click at [87, 268] on div at bounding box center [88, 265] width 16 height 14
click at [92, 231] on select "Obwód 1 Obwód 2" at bounding box center [92, 230] width 40 height 8
click at [72, 226] on select "Obwód 1 Obwód 2" at bounding box center [92, 230] width 40 height 8
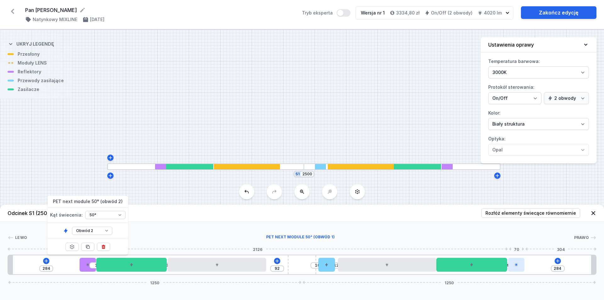
click at [521, 265] on div at bounding box center [516, 265] width 16 height 14
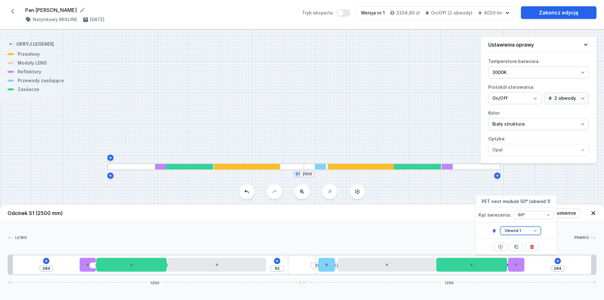
click at [513, 232] on select "Obwód 1 Obwód 2" at bounding box center [520, 230] width 40 height 8
click at [500, 226] on select "Obwód 1 Obwód 2" at bounding box center [520, 230] width 40 height 8
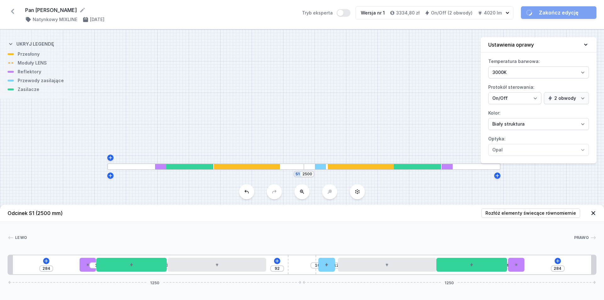
click at [383, 243] on div "[PERSON_NAME]" at bounding box center [302, 238] width 589 height 9
click at [541, 11] on link "Zakończ edycję" at bounding box center [558, 12] width 75 height 13
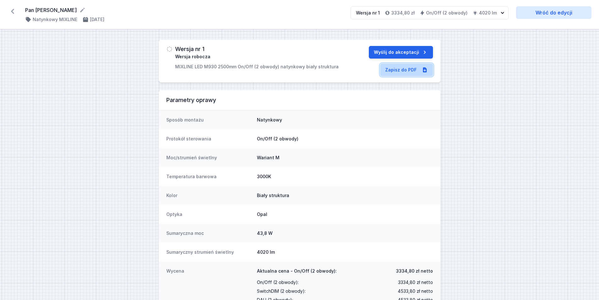
click at [402, 69] on link "Zapisz do PDF" at bounding box center [406, 70] width 53 height 13
click at [386, 54] on button "Wyślij do akceptacji" at bounding box center [401, 52] width 64 height 13
